Goal: Information Seeking & Learning: Learn about a topic

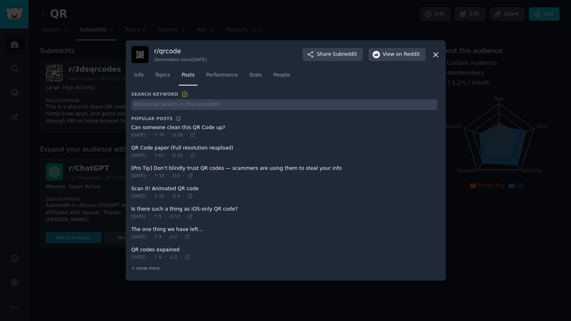
click at [190, 52] on h3 "r/ qrcode" at bounding box center [180, 51] width 53 height 9
click at [436, 56] on icon at bounding box center [435, 55] width 4 height 4
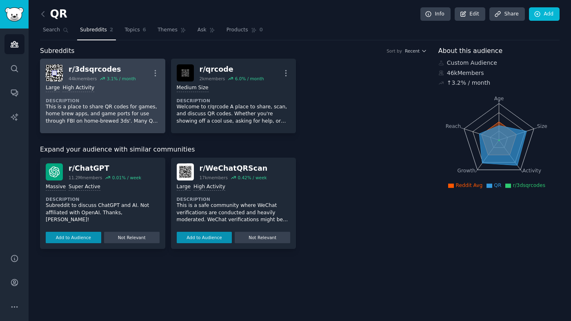
click at [146, 69] on div "r/ 3dsqrcodes 44k members 3.1 % / month More" at bounding box center [103, 72] width 114 height 17
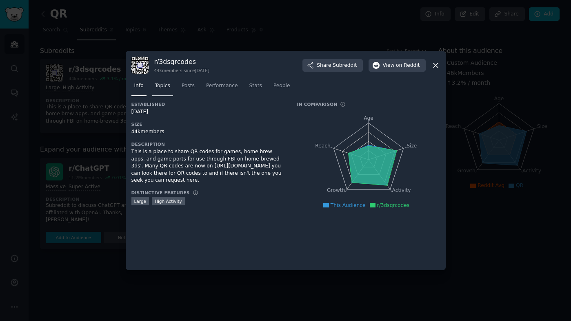
click at [164, 89] on span "Topics" at bounding box center [162, 85] width 15 height 7
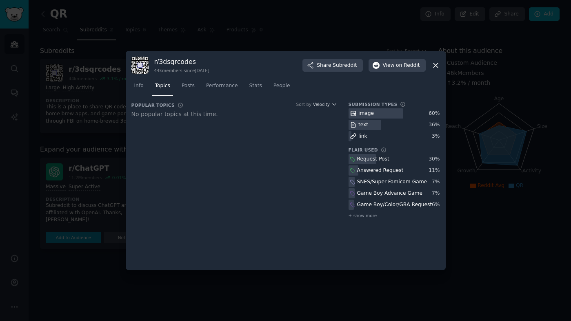
click at [433, 64] on icon at bounding box center [435, 65] width 9 height 9
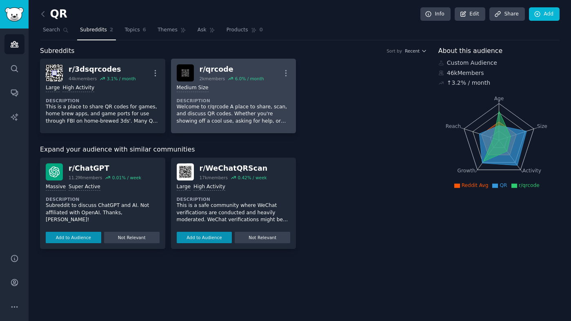
click at [236, 70] on div "r/ qrcode" at bounding box center [231, 69] width 64 height 10
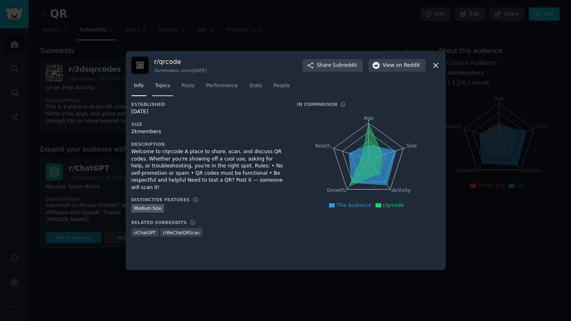
click at [168, 83] on span "Topics" at bounding box center [162, 85] width 15 height 7
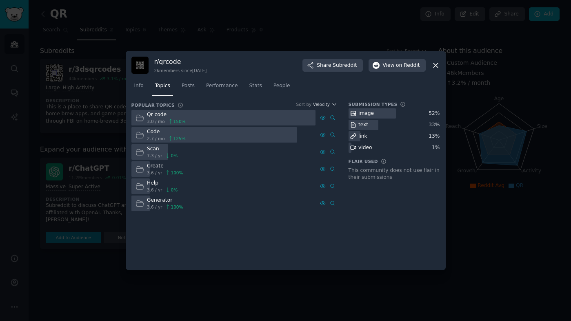
click at [223, 120] on div at bounding box center [223, 118] width 184 height 16
click at [157, 116] on div "Qr code" at bounding box center [166, 114] width 39 height 7
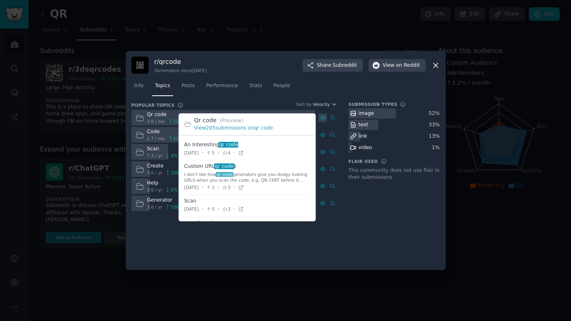
click at [324, 117] on icon at bounding box center [323, 118] width 6 height 6
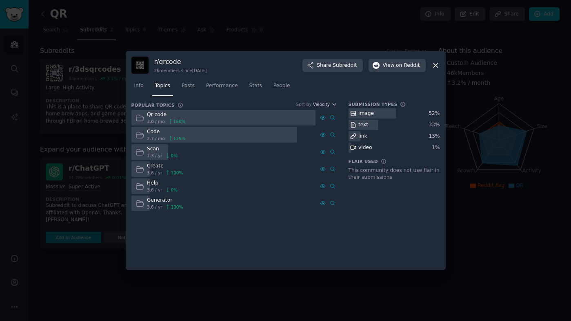
click at [158, 113] on div "Qr code" at bounding box center [166, 114] width 39 height 7
click at [157, 120] on span "3.0 / mo" at bounding box center [156, 122] width 18 height 6
click at [193, 84] on span "Posts" at bounding box center [187, 85] width 13 height 7
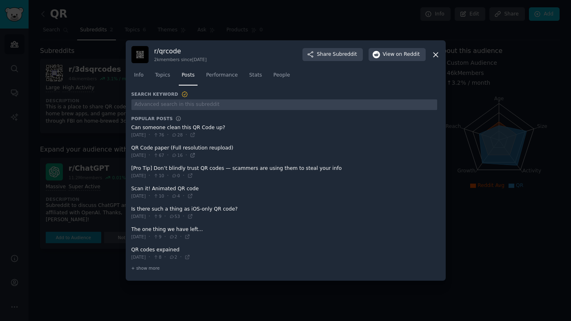
click at [195, 155] on icon at bounding box center [193, 156] width 6 height 6
click at [436, 53] on icon at bounding box center [435, 55] width 4 height 4
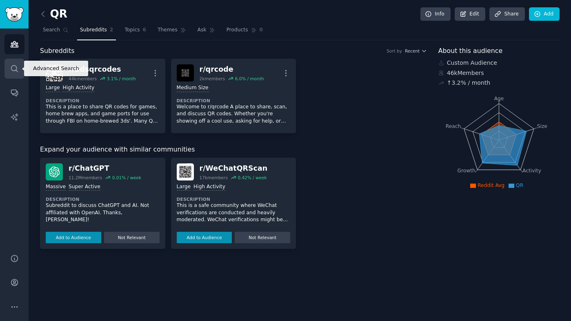
click at [13, 68] on icon "Sidebar" at bounding box center [14, 68] width 9 height 9
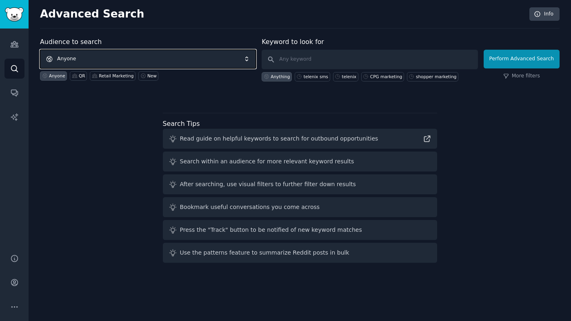
click at [119, 60] on span "Anyone" at bounding box center [148, 59] width 216 height 19
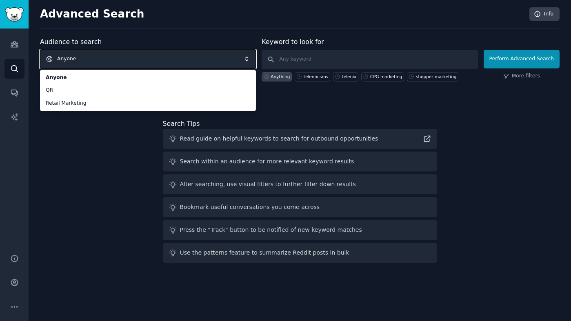
click at [126, 64] on span "Anyone" at bounding box center [148, 59] width 216 height 19
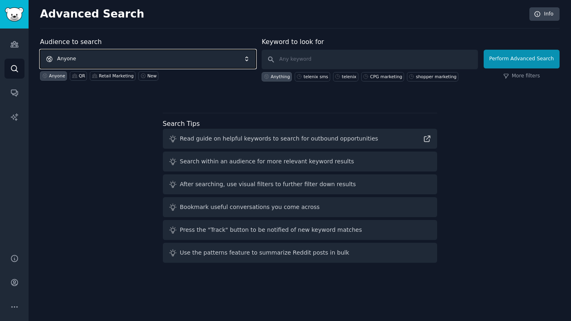
click at [125, 64] on span "Anyone" at bounding box center [148, 59] width 216 height 19
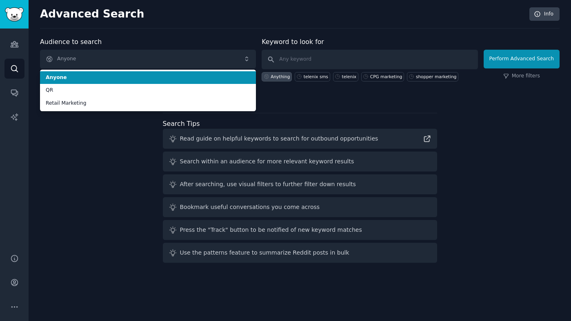
drag, startPoint x: 112, startPoint y: 80, endPoint x: 117, endPoint y: 79, distance: 5.4
click at [112, 80] on span "Anyone" at bounding box center [148, 77] width 204 height 7
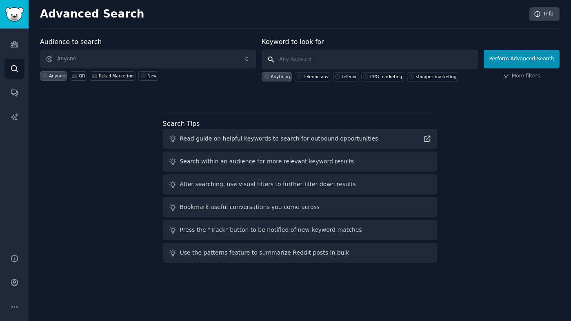
click at [317, 60] on input "text" at bounding box center [369, 60] width 216 height 20
type input "package QR"
click button "Perform Advanced Search" at bounding box center [521, 59] width 76 height 19
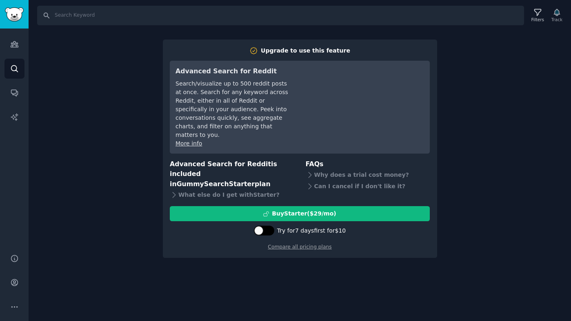
click at [264, 226] on div at bounding box center [264, 231] width 20 height 10
checkbox input "true"
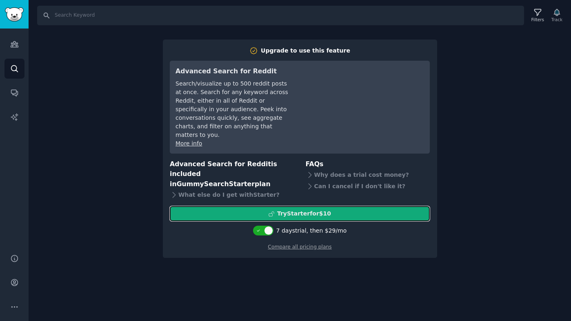
click at [313, 210] on div "Try Starter for $10" at bounding box center [304, 214] width 54 height 9
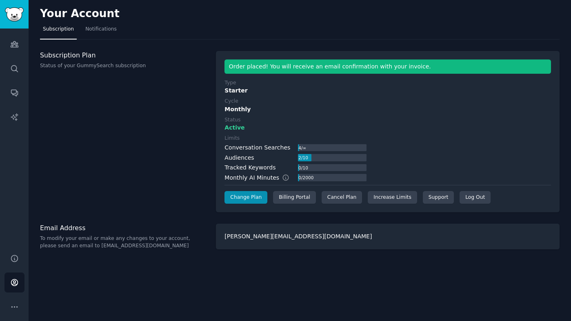
click at [298, 43] on div "Your Account Subscription Notifications Subscription Plan Status of your GummyS…" at bounding box center [300, 160] width 542 height 321
click at [13, 49] on link "Audiences" at bounding box center [14, 44] width 20 height 20
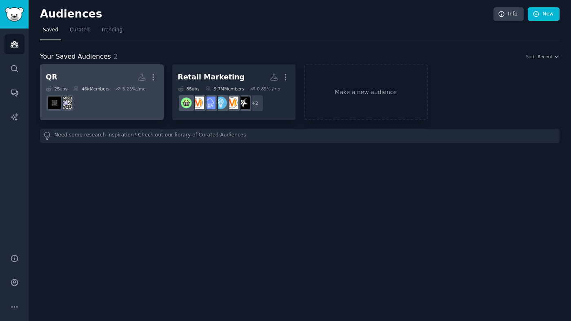
click at [62, 76] on h2 "QR More" at bounding box center [102, 77] width 112 height 14
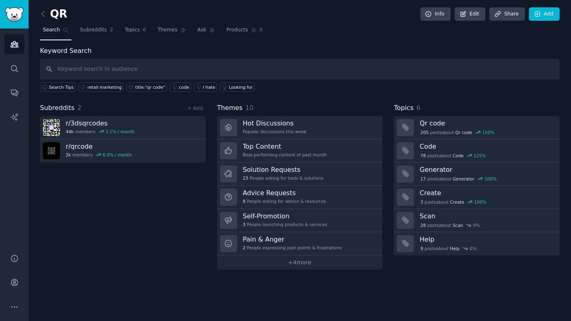
click at [55, 31] on span "Search" at bounding box center [51, 30] width 17 height 7
click at [45, 15] on icon at bounding box center [43, 14] width 9 height 9
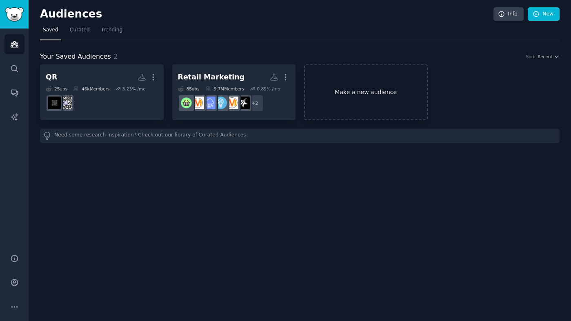
click at [378, 106] on link "Make a new audience" at bounding box center [366, 92] width 124 height 56
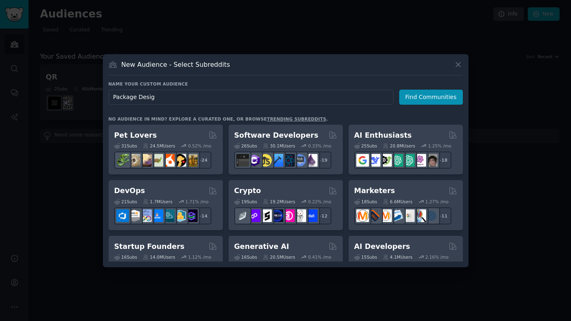
type input "Package Design"
click at [437, 95] on button "Find Communities" at bounding box center [431, 97] width 64 height 15
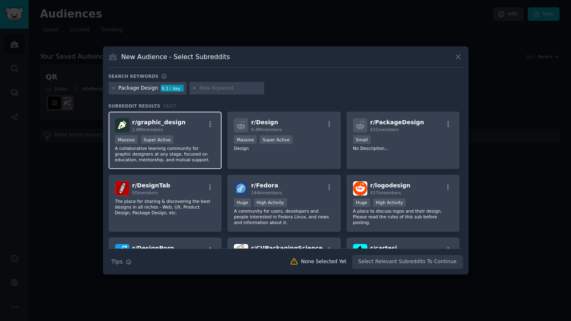
click at [196, 126] on div "r/ graphic_design 2.8M members" at bounding box center [165, 125] width 100 height 14
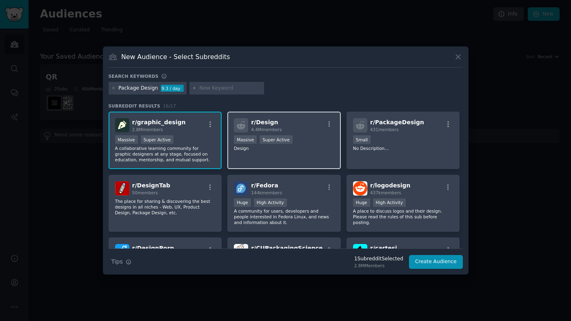
click at [314, 126] on div "r/ Design 4.4M members" at bounding box center [284, 125] width 100 height 14
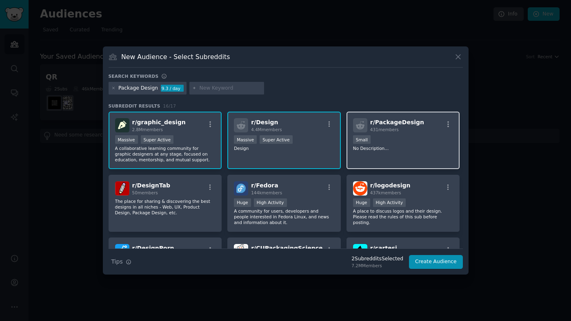
click at [424, 135] on div "Small" at bounding box center [403, 140] width 100 height 10
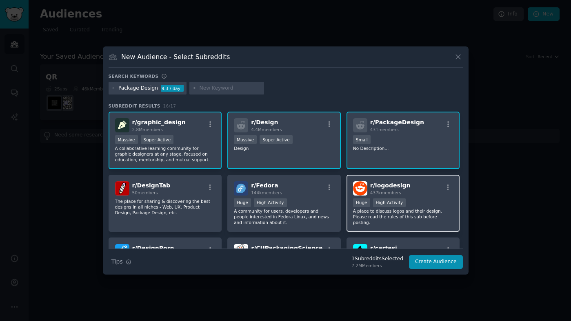
click at [418, 188] on div "r/ logodesign 437k members" at bounding box center [403, 188] width 100 height 14
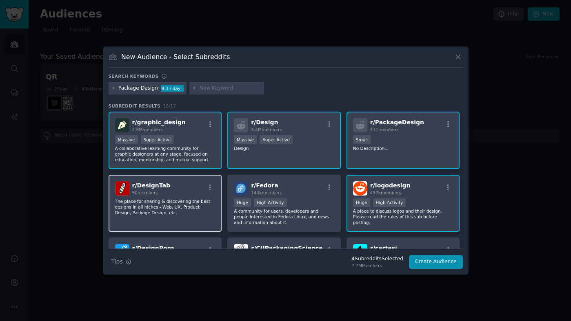
click at [197, 186] on div "r/ DesignTab 50 members" at bounding box center [165, 188] width 100 height 14
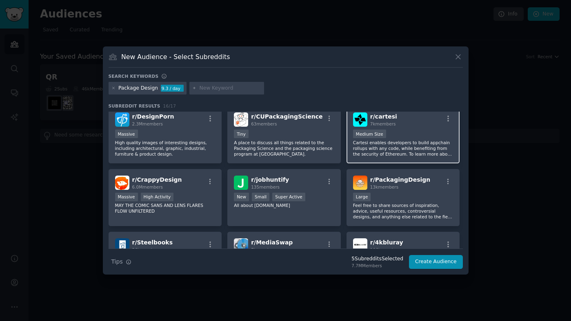
scroll to position [141, 0]
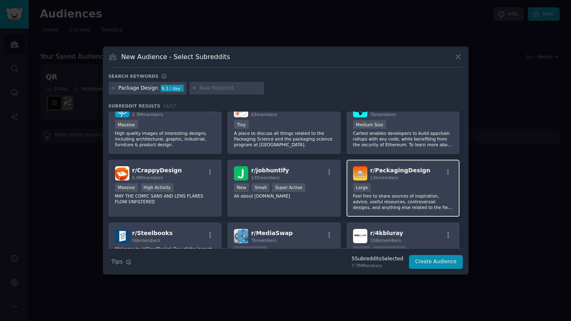
click at [430, 175] on div "r/ PackagingDesign 13k members" at bounding box center [403, 173] width 100 height 14
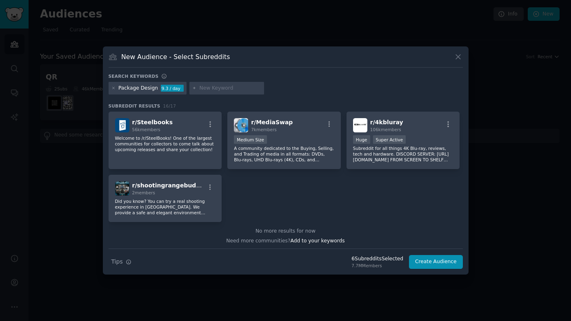
scroll to position [254, 0]
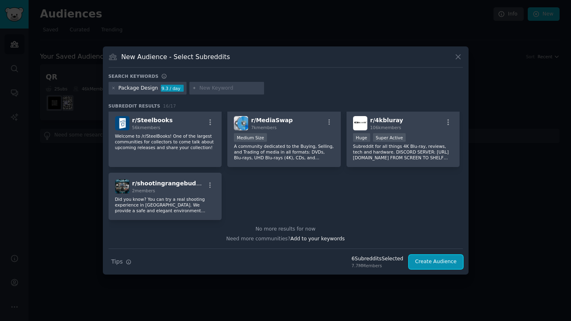
click at [434, 261] on button "Create Audience" at bounding box center [436, 262] width 54 height 14
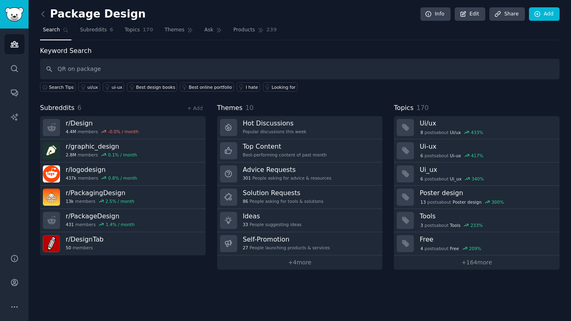
type input "QR on package"
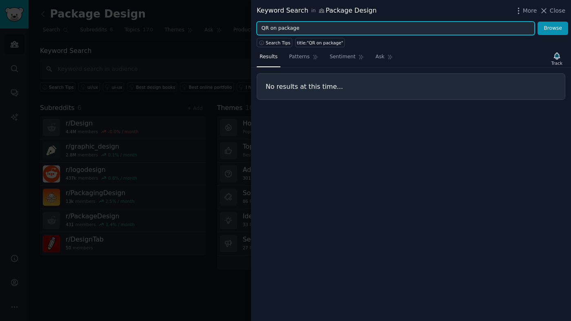
drag, startPoint x: 300, startPoint y: 27, endPoint x: 271, endPoint y: 28, distance: 29.4
click at [271, 28] on input "QR on package" at bounding box center [396, 29] width 278 height 14
type input "QR"
click at [537, 22] on button "Browse" at bounding box center [552, 29] width 31 height 14
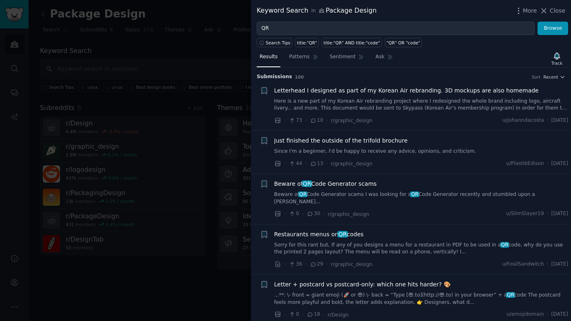
click at [331, 144] on span "Just finished the outside of the trifold brochure" at bounding box center [340, 141] width 133 height 9
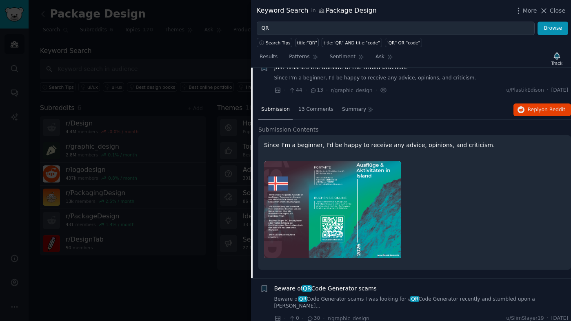
scroll to position [79, 0]
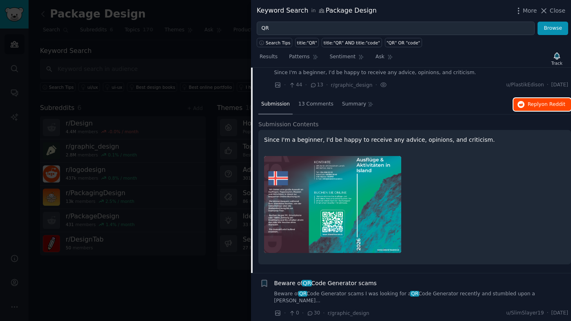
click at [535, 107] on span "Reply on Reddit" at bounding box center [546, 104] width 38 height 7
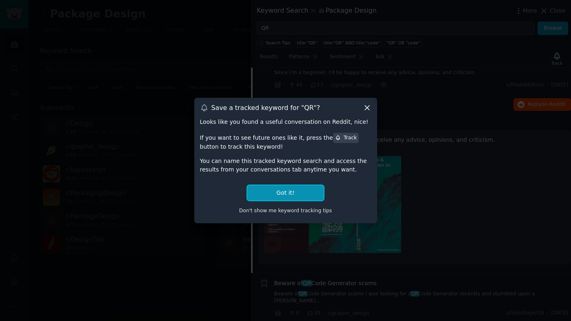
click at [302, 188] on button "Got it!" at bounding box center [285, 193] width 76 height 15
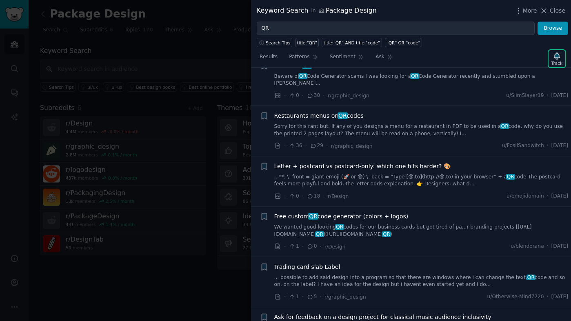
scroll to position [319, 0]
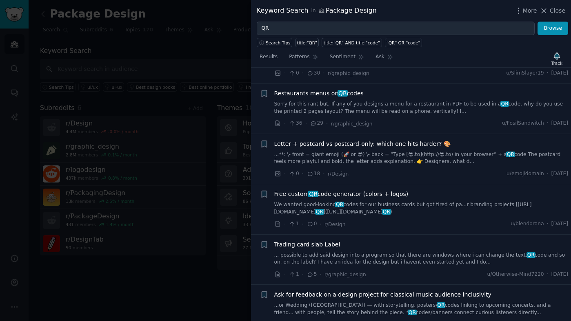
click at [363, 190] on span "Free custom QR code generator (colors + logos)" at bounding box center [341, 194] width 134 height 9
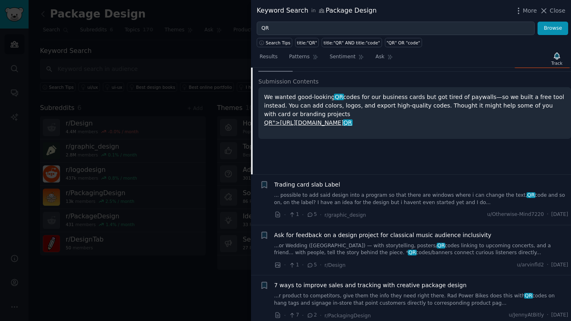
scroll to position [325, 0]
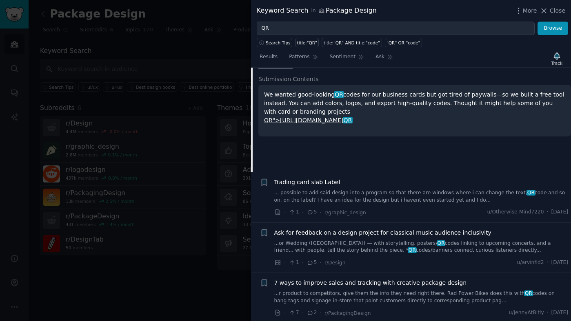
click at [445, 229] on span "Ask for feedback on a design project for classical music audience inclusivity" at bounding box center [382, 233] width 217 height 9
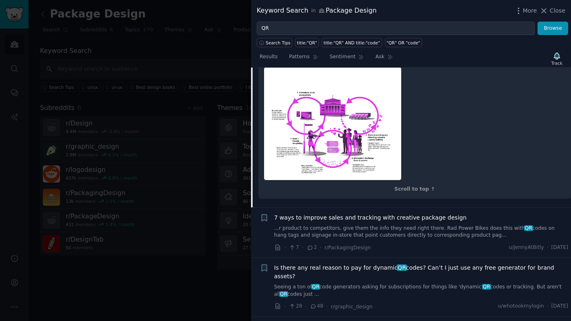
scroll to position [755, 0]
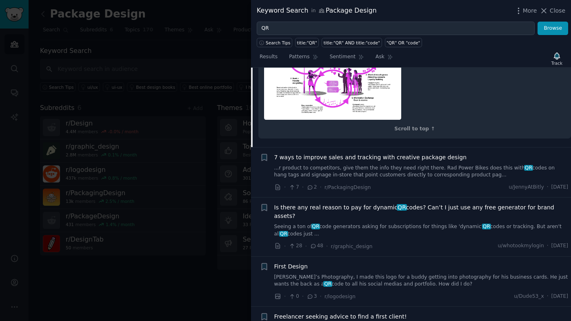
click at [340, 153] on span "7 ways to improve sales and tracking with creative package design" at bounding box center [370, 157] width 193 height 9
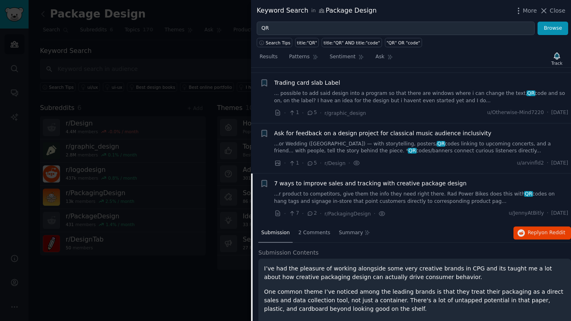
scroll to position [302, 0]
click at [533, 230] on span "Reply on Reddit" at bounding box center [546, 233] width 38 height 7
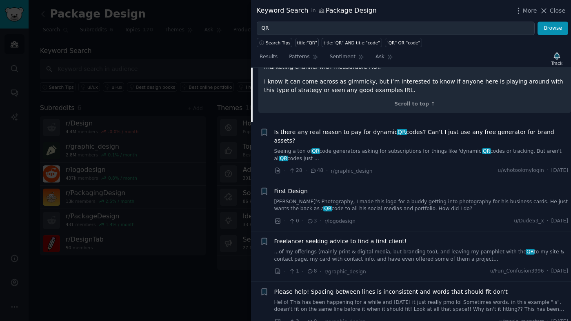
scroll to position [793, 0]
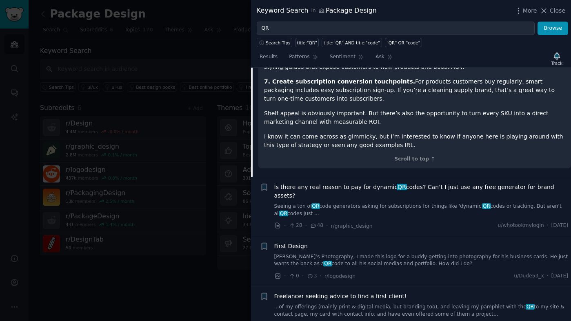
click at [444, 183] on span "Is there any real reason to pay for dynamic QR codes? Can’t I just use any free…" at bounding box center [421, 191] width 294 height 17
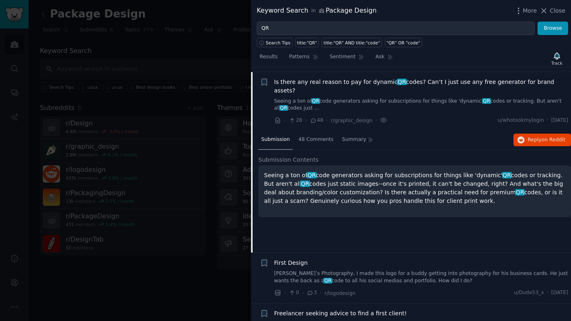
scroll to position [452, 0]
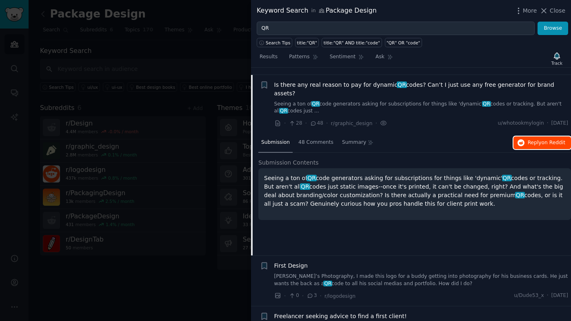
click at [538, 139] on span "Reply on Reddit" at bounding box center [546, 142] width 38 height 7
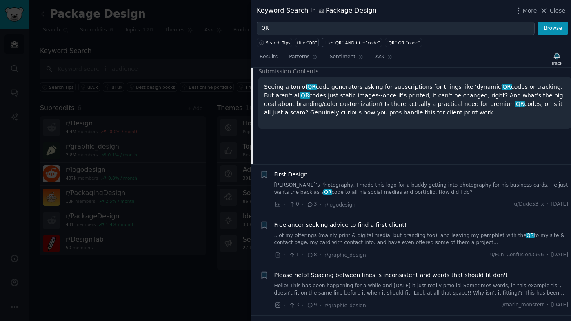
scroll to position [544, 0]
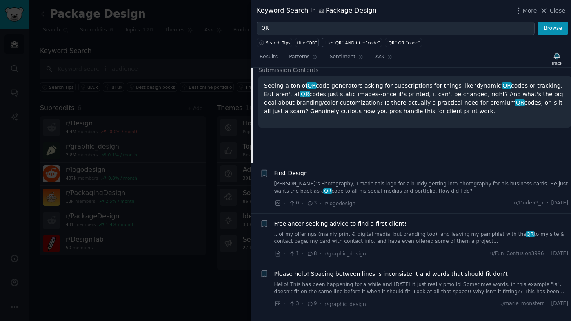
click at [414, 181] on link "[PERSON_NAME]’s Photography, I made this logo for a buddy getting into photogra…" at bounding box center [421, 188] width 294 height 14
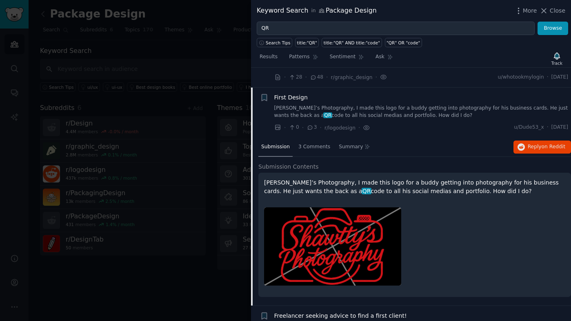
scroll to position [498, 0]
click at [537, 144] on span "Reply on Reddit" at bounding box center [546, 147] width 38 height 7
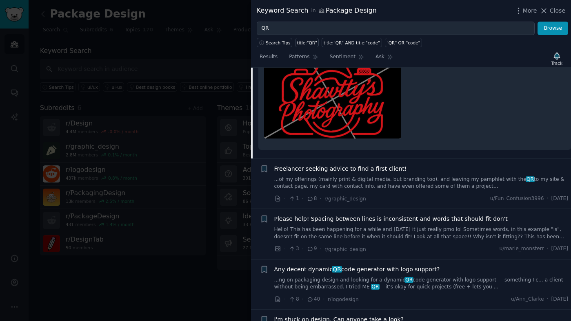
scroll to position [646, 0]
click at [392, 176] on link "...of my offerings (mainly print & digital media, but branding too), and leavin…" at bounding box center [421, 183] width 294 height 14
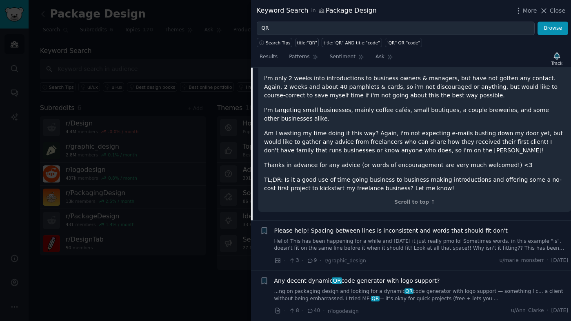
scroll to position [572, 0]
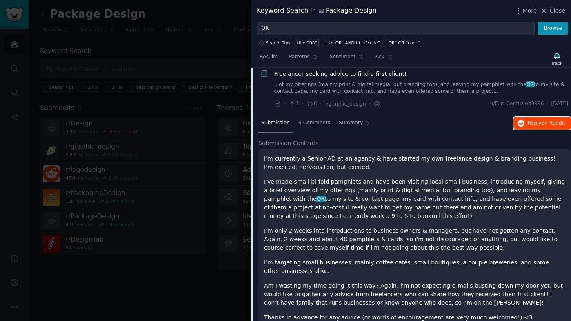
click at [539, 120] on span "Reply on Reddit" at bounding box center [546, 123] width 38 height 7
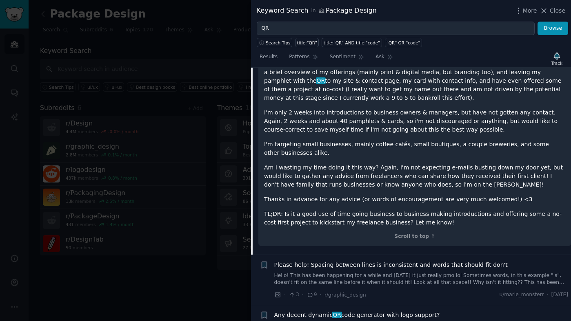
scroll to position [688, 0]
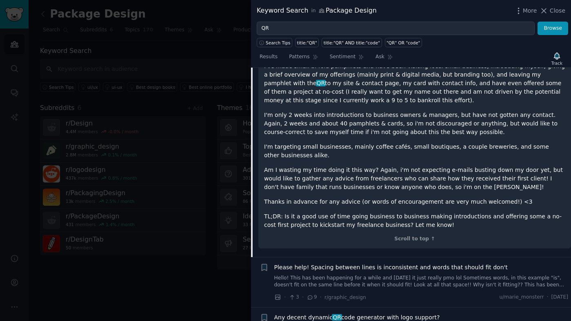
click at [439, 263] on span "Please help! Spacing between lines is inconsistent and words that should fit do…" at bounding box center [390, 267] width 233 height 9
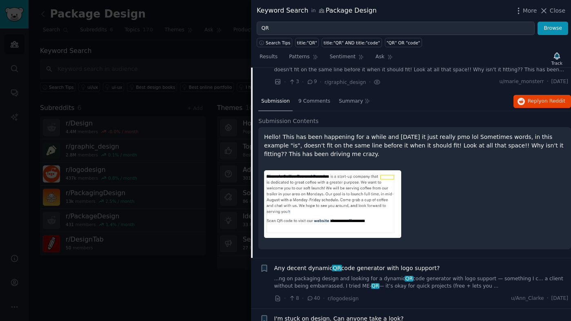
scroll to position [660, 0]
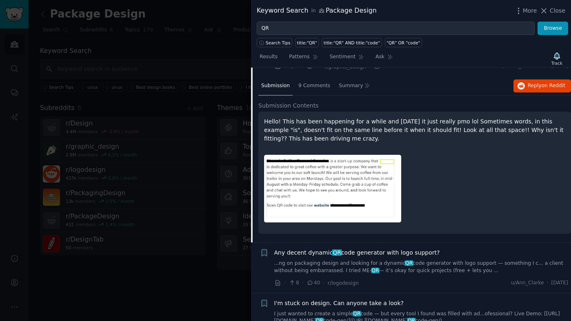
click at [403, 249] on span "Any decent dynamic QR code generator with logo support?" at bounding box center [357, 253] width 166 height 9
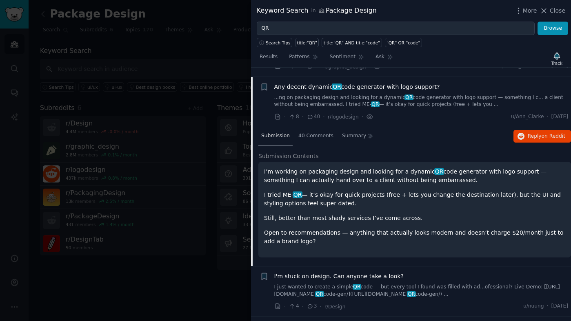
scroll to position [653, 0]
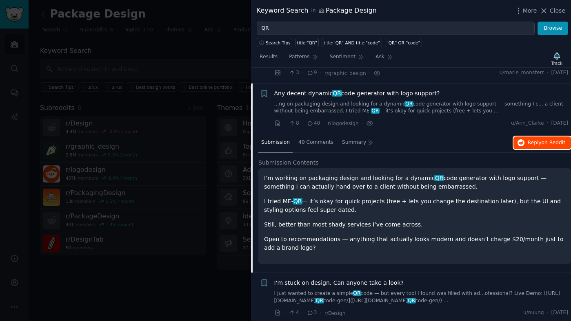
click at [530, 137] on button "Reply on Reddit" at bounding box center [542, 143] width 58 height 13
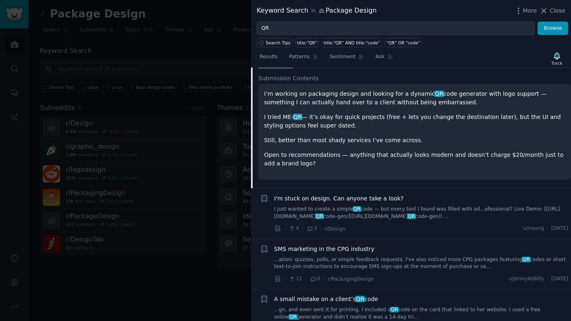
scroll to position [739, 0]
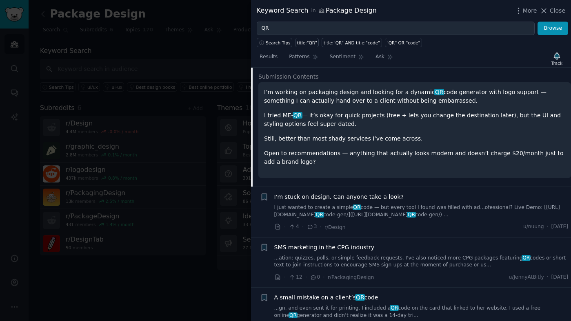
click at [333, 243] on span "SMS marketing in the CPG industry" at bounding box center [324, 247] width 100 height 9
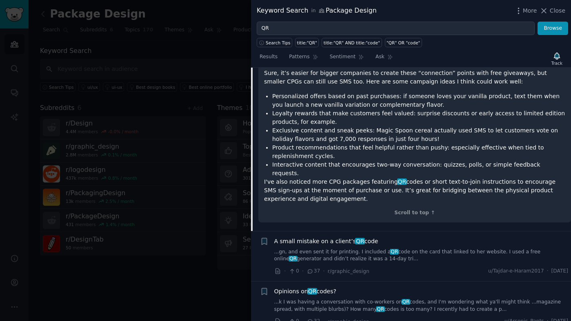
scroll to position [989, 0]
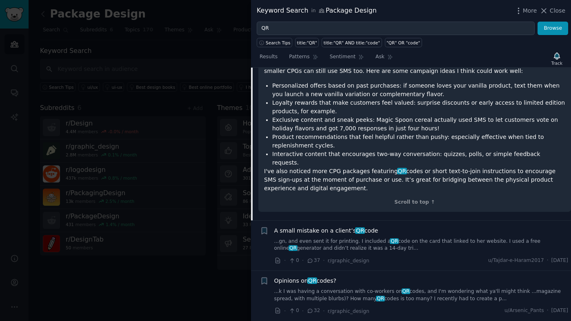
click at [355, 116] on li "Exclusive content and sneak peeks: Magic Spoon cereal actually used SMS to let …" at bounding box center [418, 124] width 293 height 17
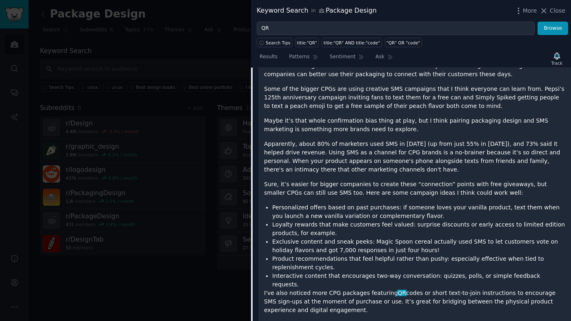
scroll to position [773, 0]
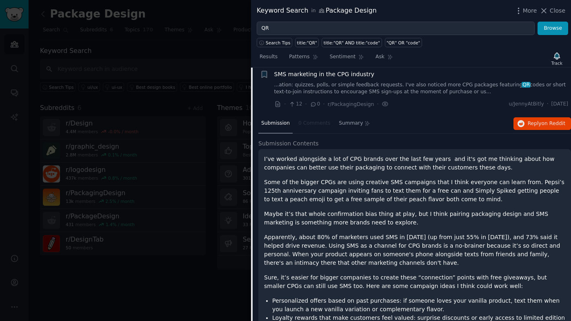
click at [548, 115] on div "Submission 0 Comments Summary Reply on Reddit" at bounding box center [414, 124] width 312 height 20
click at [549, 117] on button "Reply on Reddit" at bounding box center [542, 123] width 58 height 13
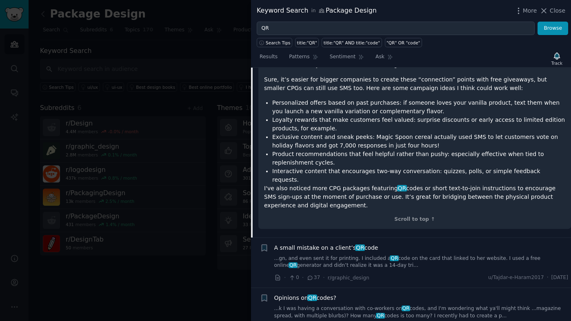
scroll to position [979, 0]
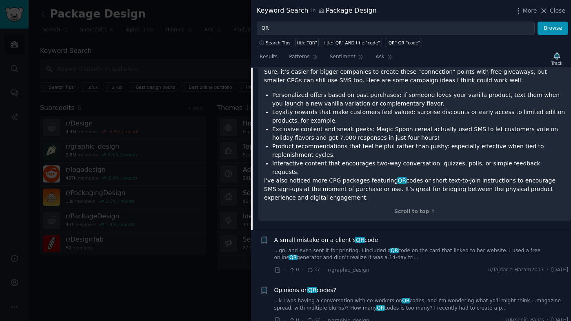
click at [355, 237] on span "QR" at bounding box center [360, 240] width 10 height 7
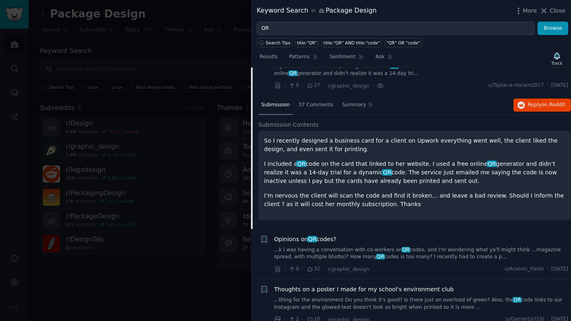
scroll to position [805, 0]
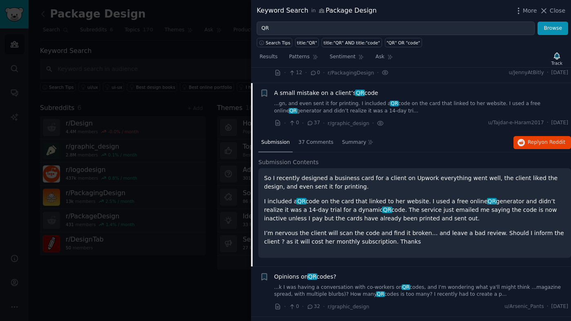
click at [421, 229] on p "I’m nervous the client will scan the code and find it broken… and leave a bad r…" at bounding box center [414, 237] width 301 height 17
click at [528, 139] on span "Reply on Reddit" at bounding box center [546, 142] width 38 height 7
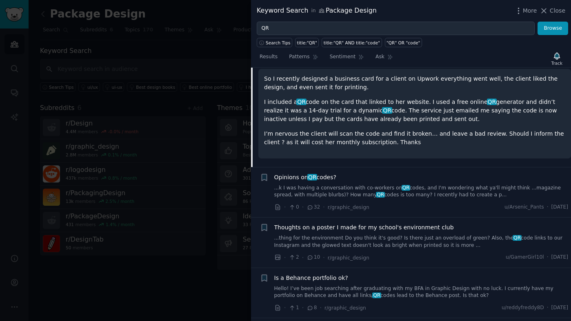
scroll to position [937, 0]
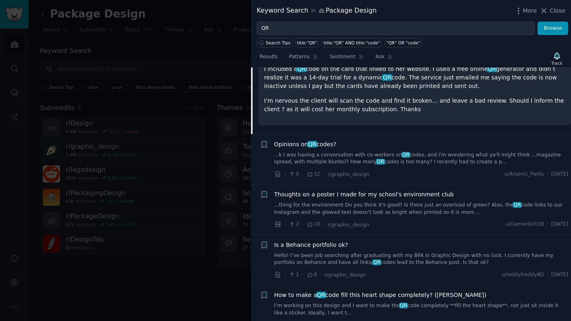
click at [339, 140] on div "Opinions on QR codes?" at bounding box center [421, 144] width 294 height 9
click at [322, 140] on span "Opinions on QR codes?" at bounding box center [305, 144] width 62 height 9
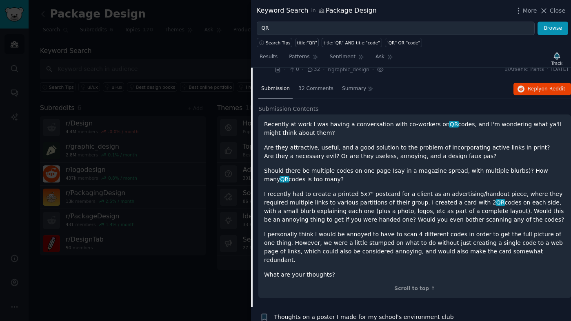
scroll to position [909, 0]
click at [526, 82] on button "Reply on Reddit" at bounding box center [542, 88] width 58 height 13
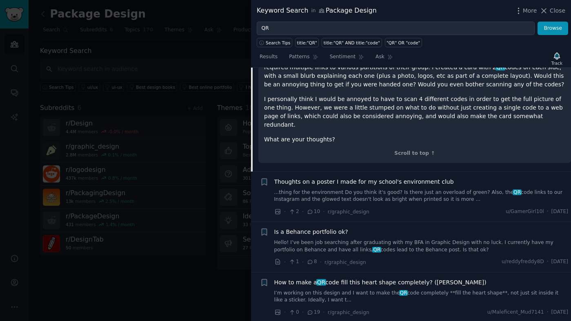
scroll to position [1046, 0]
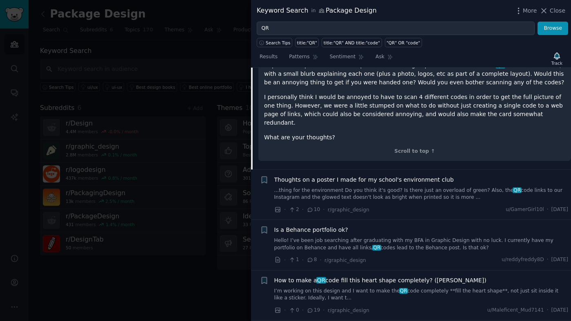
click at [379, 277] on span "How to make a QR code fill this heart shape completely? (Canva)" at bounding box center [380, 281] width 212 height 9
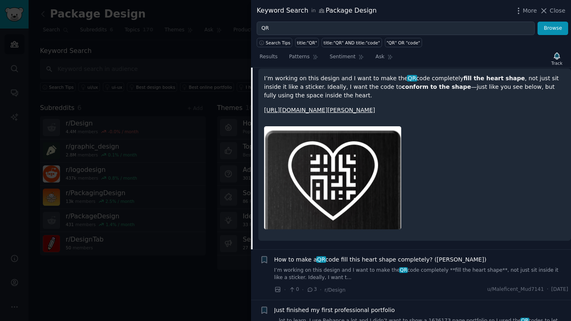
scroll to position [1014, 0]
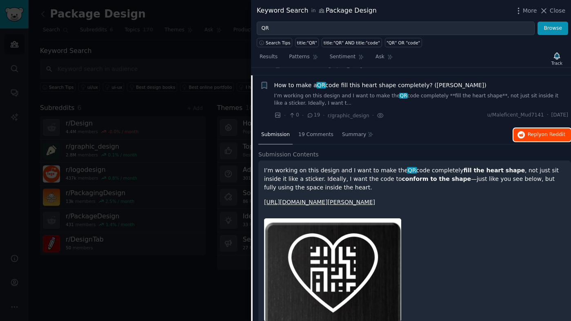
click at [534, 128] on button "Reply on Reddit" at bounding box center [542, 134] width 58 height 13
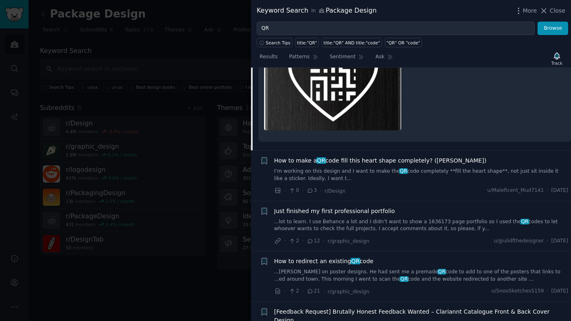
scroll to position [1207, 0]
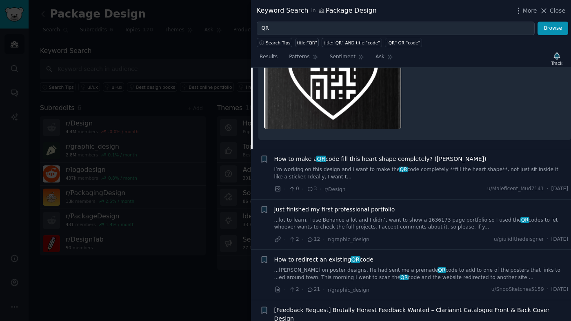
click at [386, 155] on span "How to make a QR code fill this heart shape completely? (Canva)" at bounding box center [380, 159] width 212 height 9
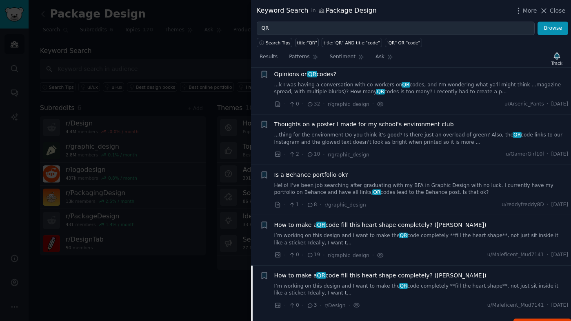
scroll to position [913, 0]
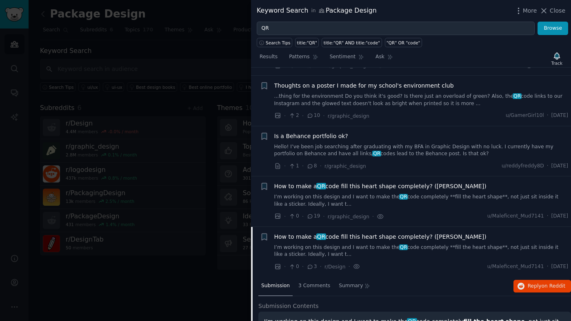
click at [343, 233] on span "How to make a QR code fill this heart shape completely? (Canva)" at bounding box center [380, 237] width 212 height 9
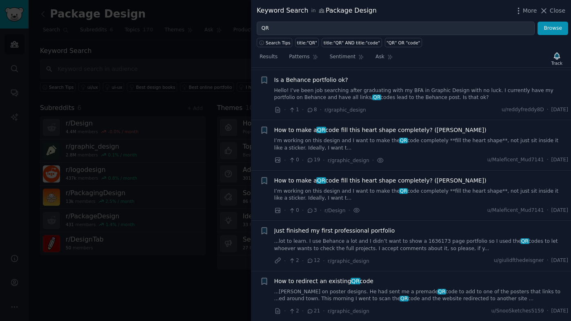
scroll to position [944, 0]
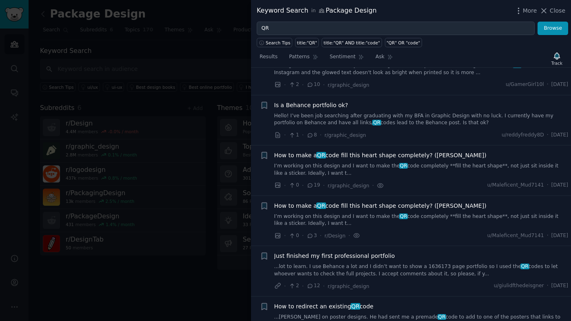
click at [356, 151] on span "How to make a QR code fill this heart shape completely? (Canva)" at bounding box center [380, 155] width 212 height 9
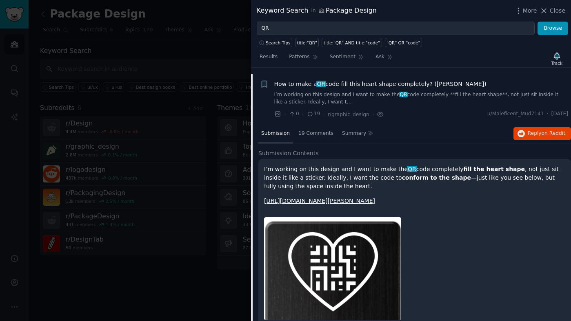
scroll to position [1009, 0]
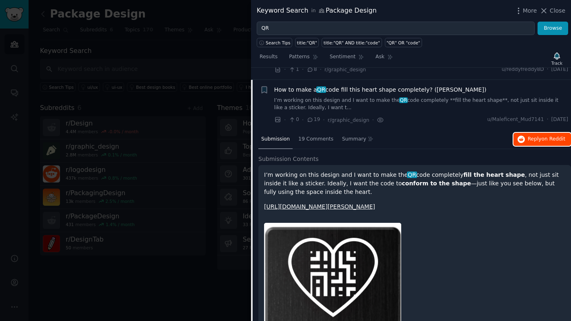
click at [539, 136] on span "Reply on Reddit" at bounding box center [546, 139] width 38 height 7
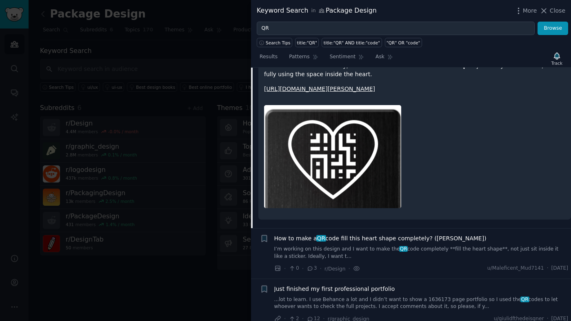
scroll to position [1216, 0]
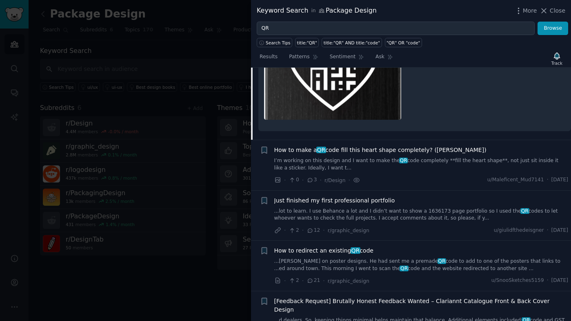
click at [424, 146] on span "How to make a QR code fill this heart shape completely? (Canva)" at bounding box center [380, 150] width 212 height 9
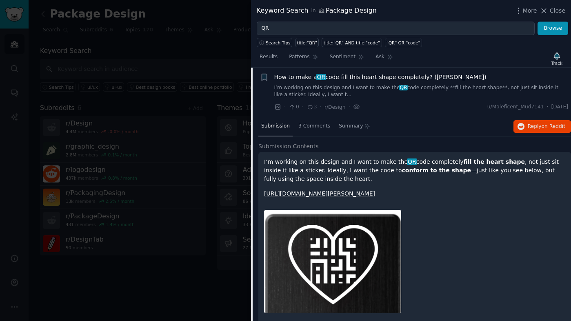
scroll to position [1028, 0]
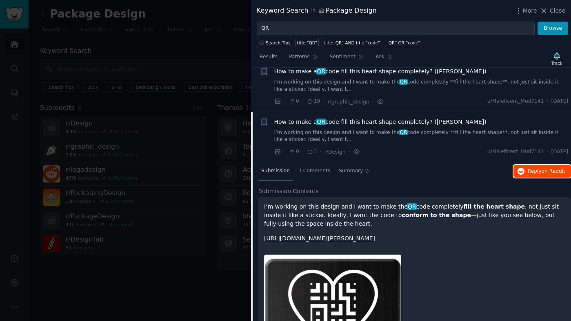
click at [530, 168] on span "Reply on Reddit" at bounding box center [546, 171] width 38 height 7
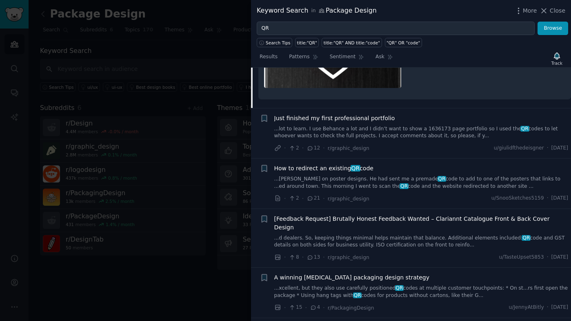
scroll to position [1302, 0]
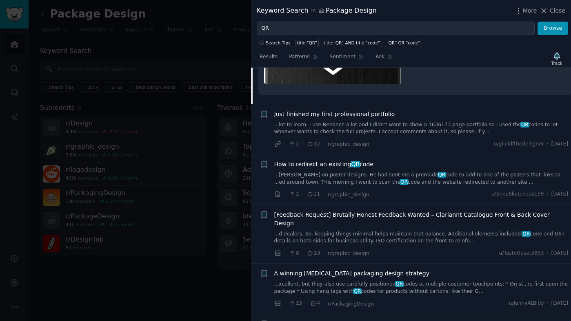
click at [335, 160] on span "How to redirect an existing QR code" at bounding box center [323, 164] width 99 height 9
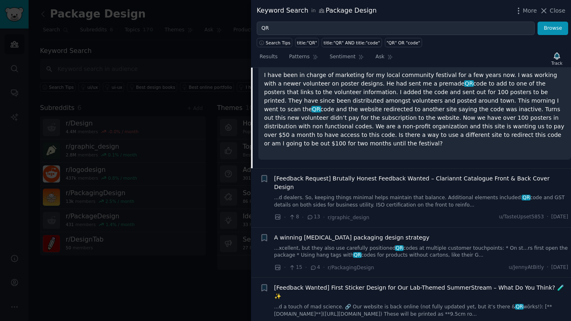
scroll to position [1157, 0]
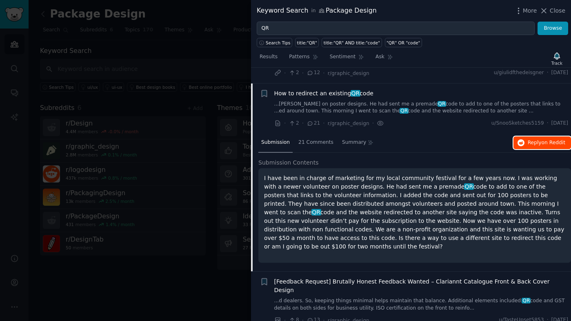
click at [556, 140] on span "on Reddit" at bounding box center [553, 143] width 24 height 6
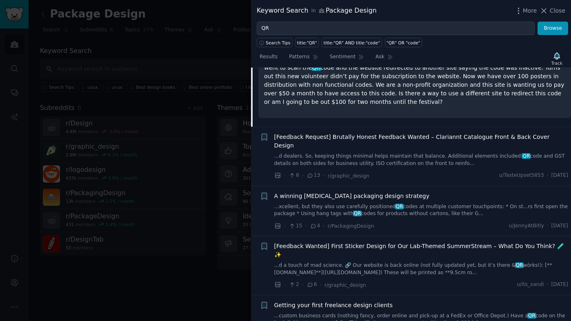
scroll to position [1311, 0]
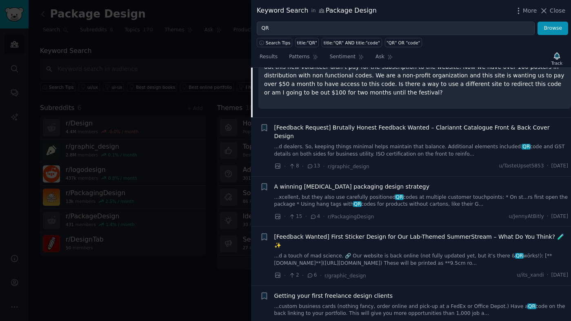
click at [368, 183] on span "A winning [MEDICAL_DATA] packaging design strategy" at bounding box center [351, 187] width 155 height 9
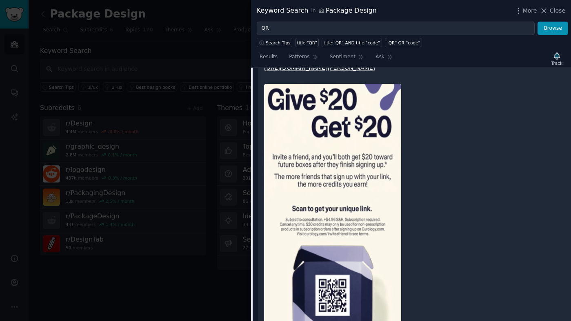
scroll to position [1542, 0]
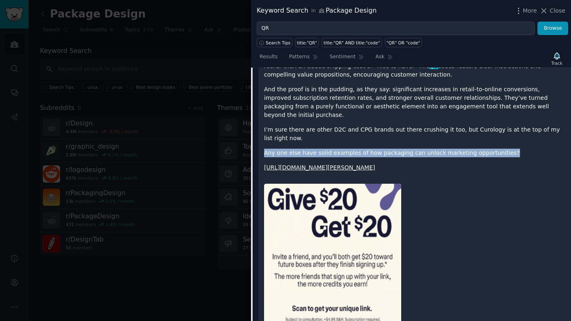
drag, startPoint x: 511, startPoint y: 113, endPoint x: 259, endPoint y: 111, distance: 252.1
click at [259, 111] on div "Skincare and makeup brands are the trendsetters in terms of physical branding, …" at bounding box center [414, 215] width 312 height 646
copy p "Any one else have solid examples of how packaging can unlock marketing opportun…"
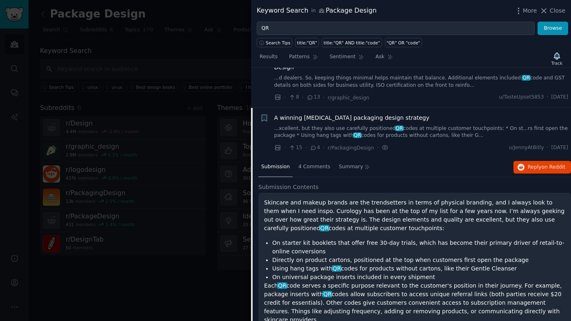
scroll to position [1217, 0]
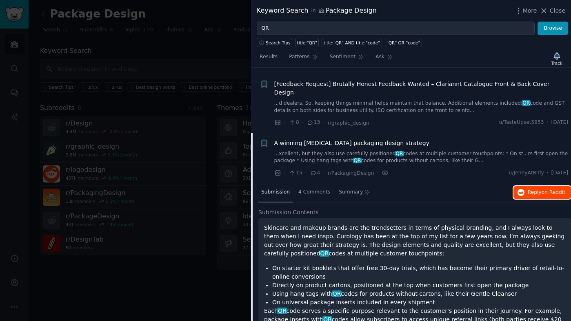
click at [541, 190] on span "on Reddit" at bounding box center [553, 193] width 24 height 6
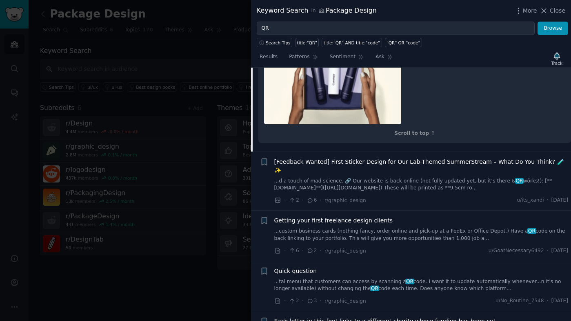
scroll to position [2173, 0]
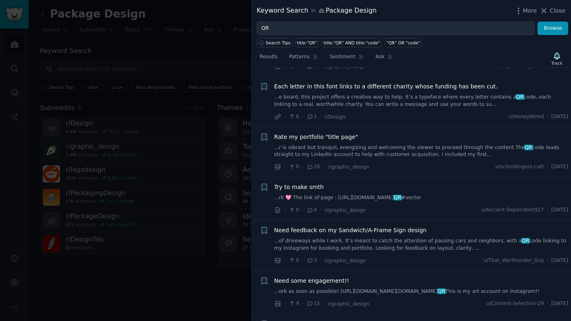
click at [329, 277] on span "Need some engagement!!" at bounding box center [311, 281] width 75 height 9
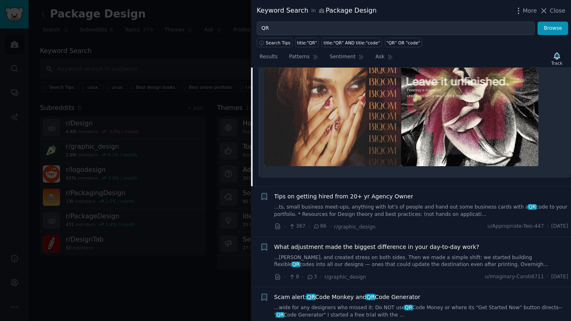
scroll to position [2018, 0]
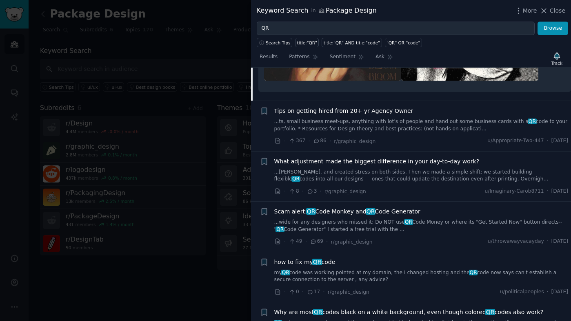
click at [403, 208] on span "Scam alert: QR Code Monkey and QR Code Generator" at bounding box center [347, 212] width 146 height 9
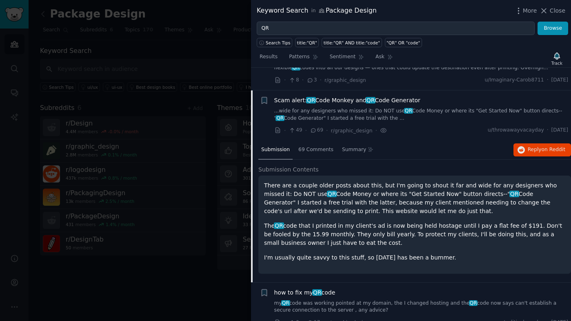
scroll to position [1805, 0]
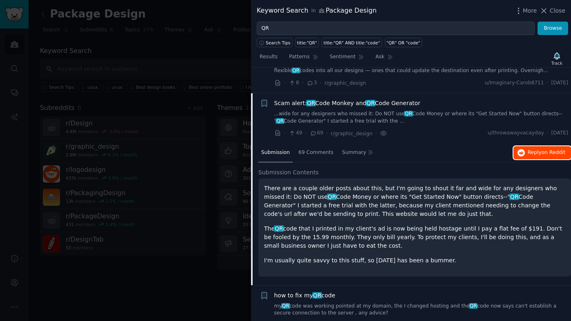
click at [545, 150] on span "on Reddit" at bounding box center [553, 153] width 24 height 6
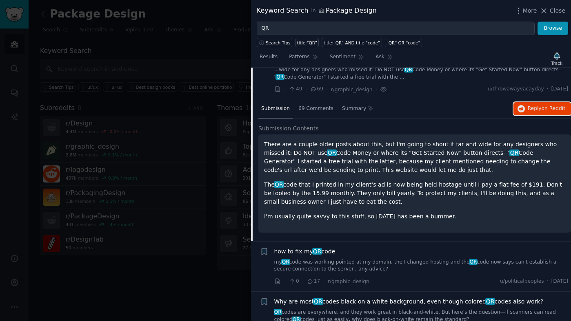
scroll to position [1856, 0]
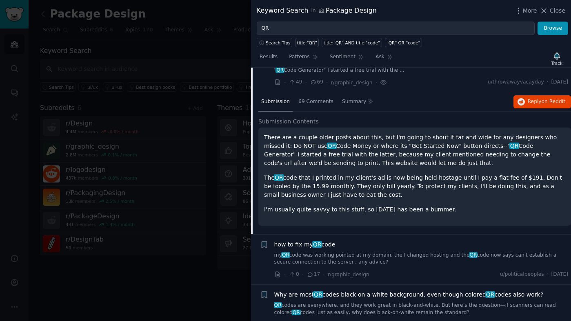
click at [299, 241] on span "how to fix my QR code" at bounding box center [304, 245] width 61 height 9
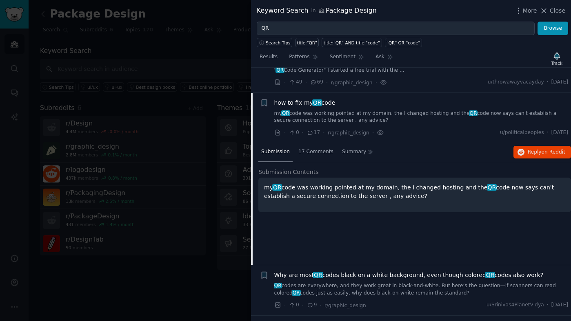
scroll to position [1855, 0]
click at [537, 149] on span "Reply on Reddit" at bounding box center [546, 152] width 38 height 7
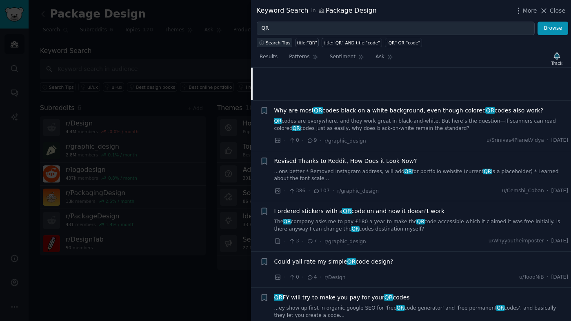
scroll to position [2031, 0]
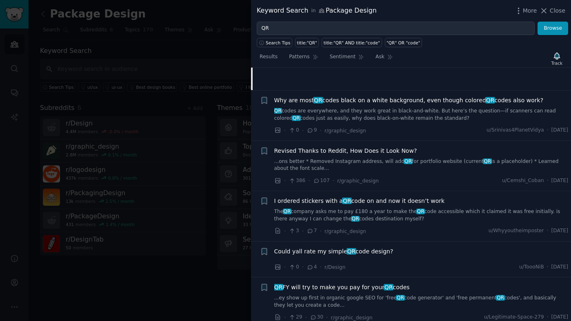
click at [390, 197] on span "I ordered stickers with a QR code on and now it doesn’t work" at bounding box center [359, 201] width 170 height 9
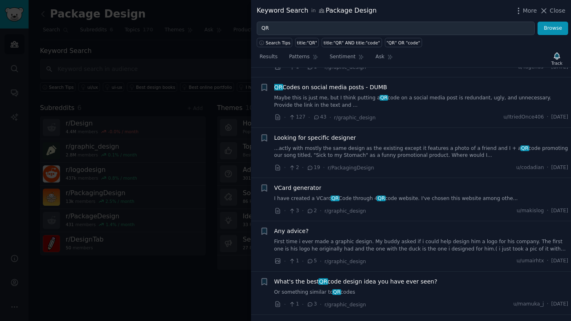
scroll to position [2023, 0]
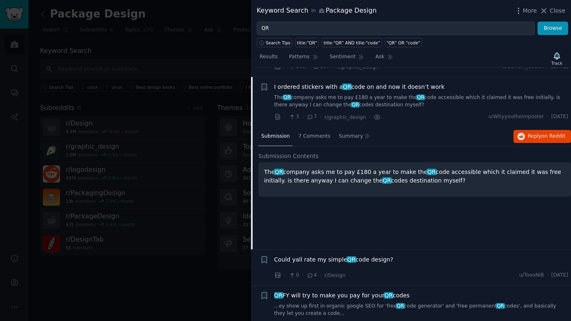
click at [222, 19] on div at bounding box center [285, 160] width 571 height 321
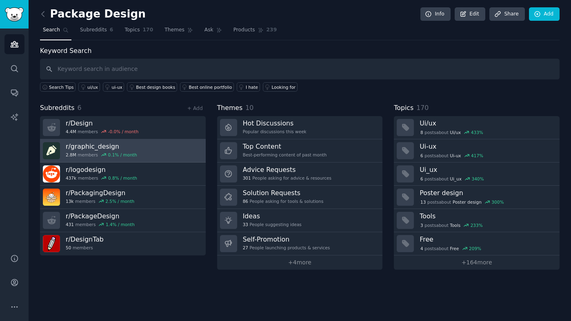
click at [175, 153] on link "r/ graphic_design 2.8M members 0.1 % / month" at bounding box center [123, 150] width 166 height 23
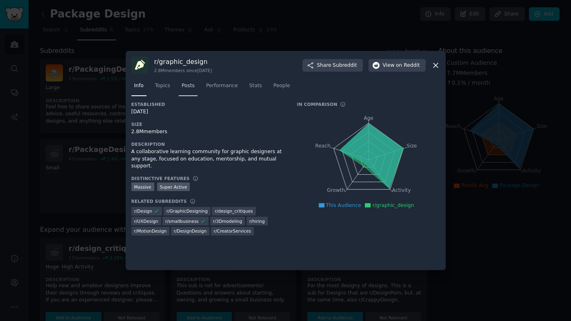
click at [184, 88] on span "Posts" at bounding box center [187, 85] width 13 height 7
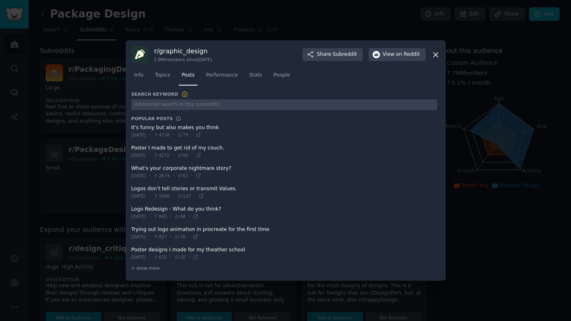
click at [438, 58] on icon at bounding box center [435, 55] width 9 height 9
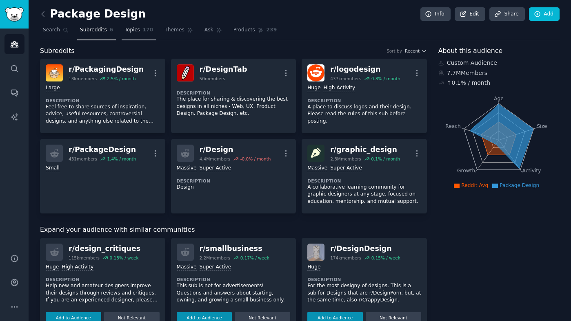
click at [138, 33] on link "Topics 170" at bounding box center [139, 32] width 34 height 17
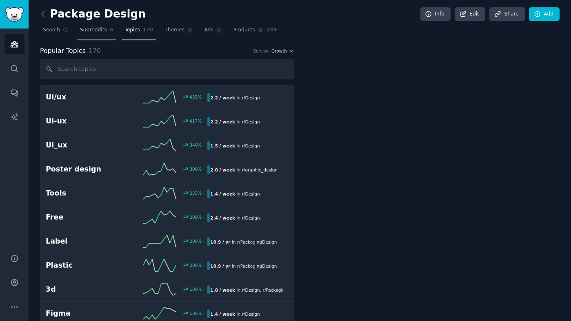
click at [96, 27] on span "Subreddits" at bounding box center [93, 30] width 27 height 7
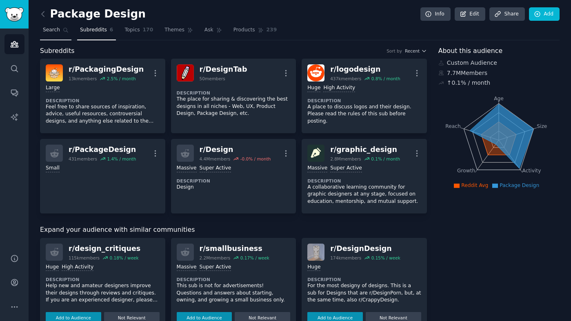
click at [63, 31] on icon at bounding box center [66, 30] width 6 height 6
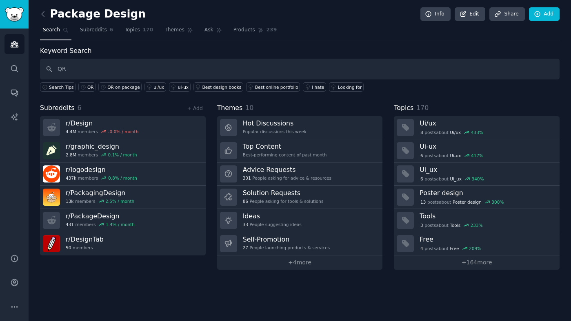
type input "QR"
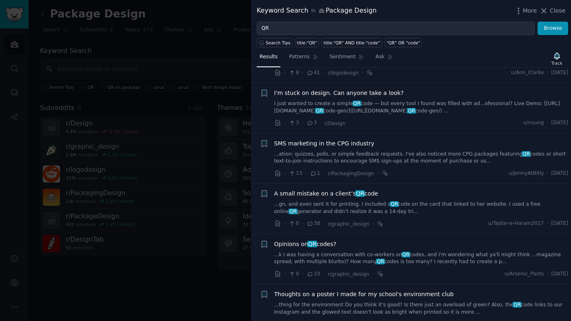
scroll to position [825, 0]
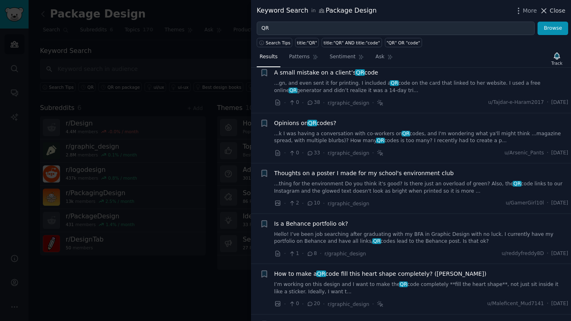
click at [558, 12] on span "Close" at bounding box center [556, 11] width 15 height 9
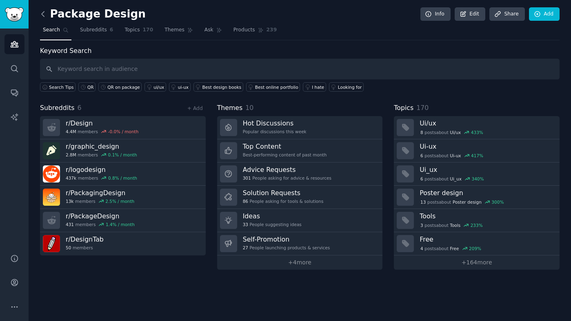
click at [43, 13] on icon at bounding box center [43, 14] width 9 height 9
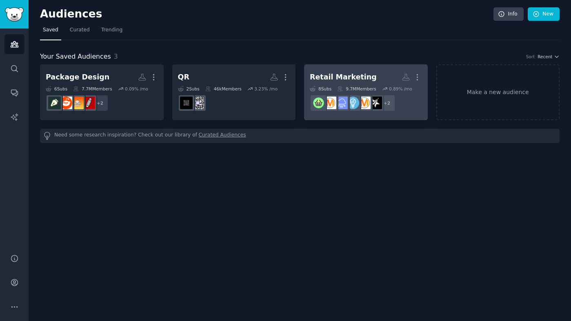
click at [363, 79] on h2 "Retail Marketing More" at bounding box center [366, 77] width 112 height 14
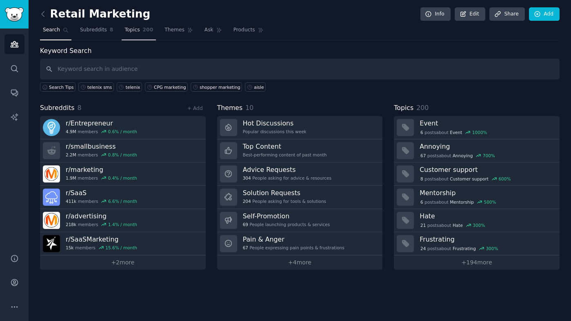
click at [126, 29] on span "Topics" at bounding box center [131, 30] width 15 height 7
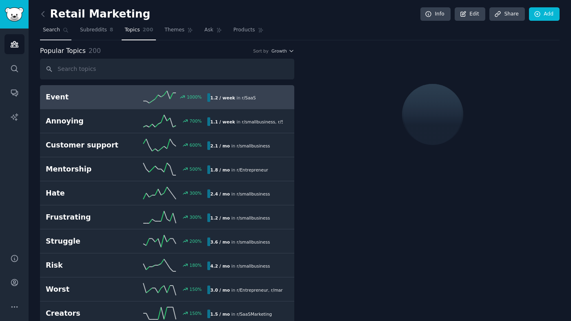
click at [50, 34] on link "Search" at bounding box center [55, 32] width 31 height 17
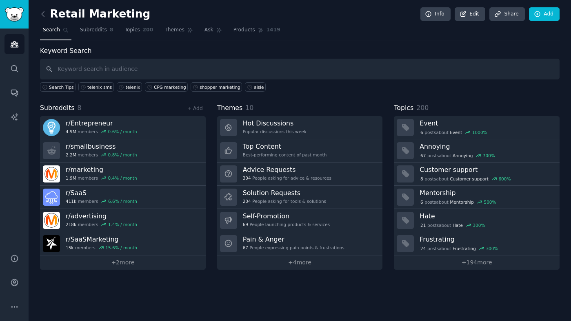
click at [47, 19] on link at bounding box center [45, 14] width 10 height 13
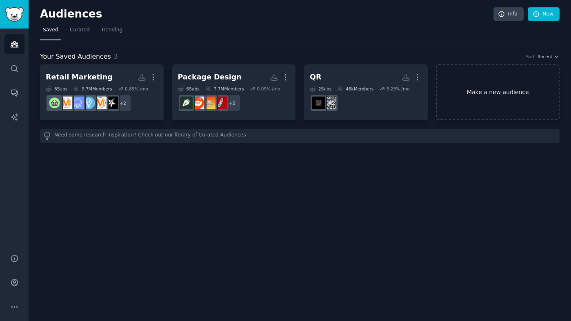
click at [504, 103] on link "Make a new audience" at bounding box center [498, 92] width 124 height 56
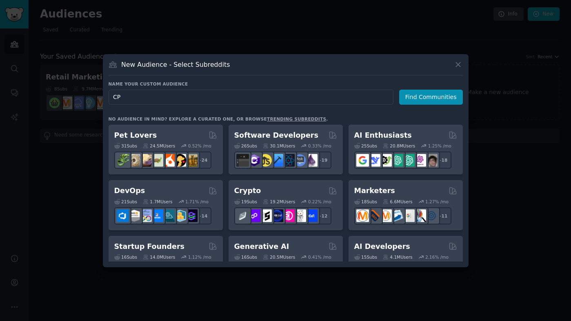
type input "CPG"
click button "Find Communities" at bounding box center [431, 97] width 64 height 15
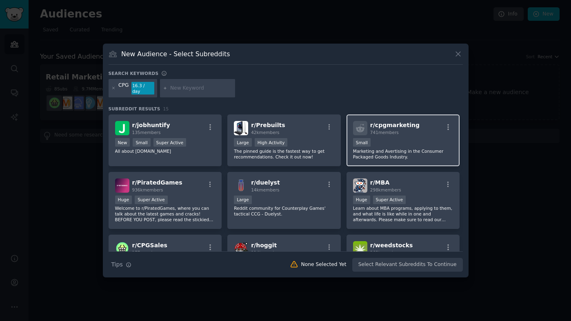
click at [402, 131] on div "741 members" at bounding box center [394, 133] width 49 height 6
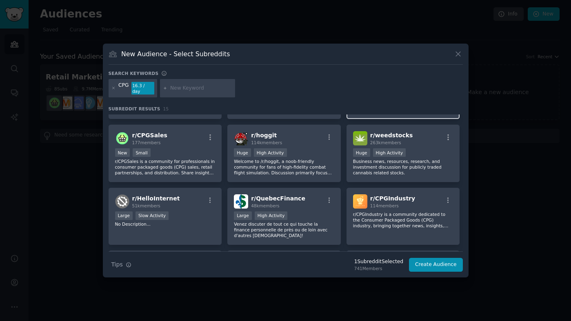
scroll to position [97, 0]
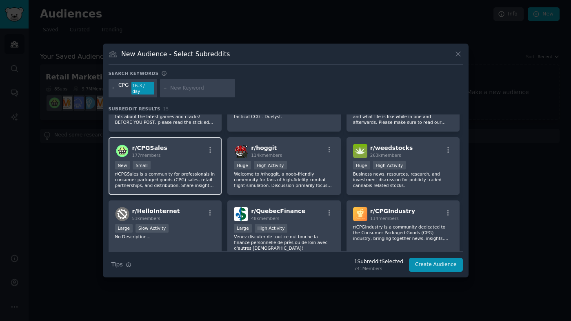
click at [197, 152] on div "r/ CPGSales 177 members" at bounding box center [165, 151] width 100 height 14
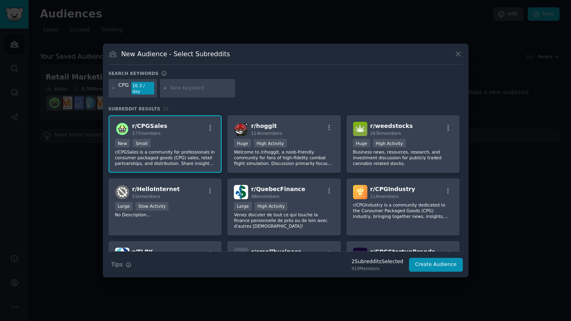
scroll to position [135, 0]
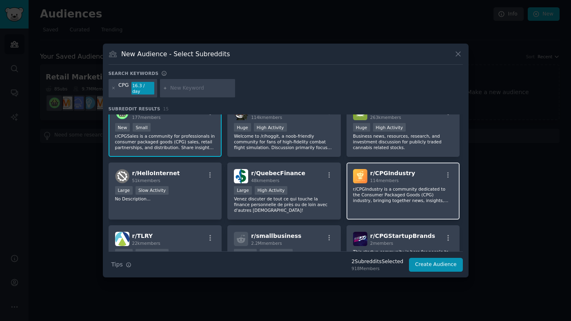
click at [396, 179] on div "114 members" at bounding box center [392, 181] width 45 height 6
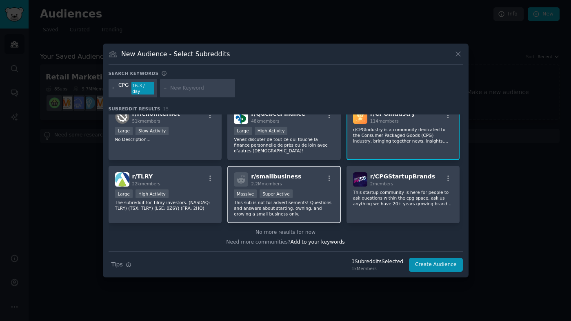
scroll to position [195, 0]
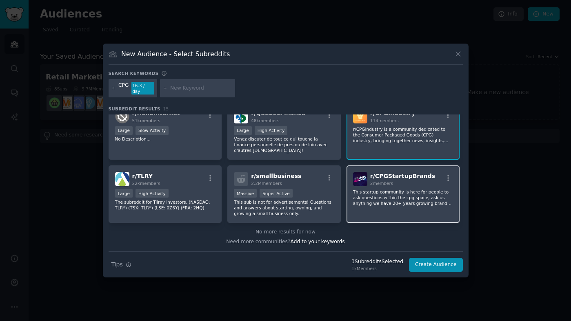
click at [403, 186] on div "r/ CPGStartupBrands 2 members This startup community is here for people to ask …" at bounding box center [402, 195] width 113 height 58
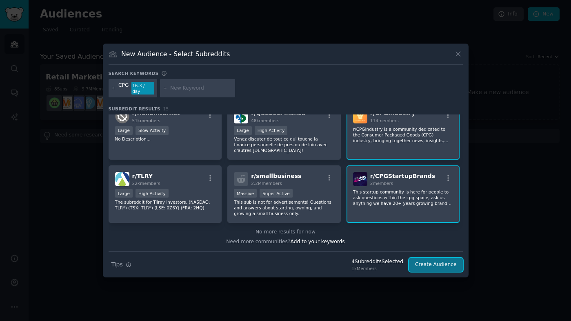
click at [439, 263] on button "Create Audience" at bounding box center [436, 265] width 54 height 14
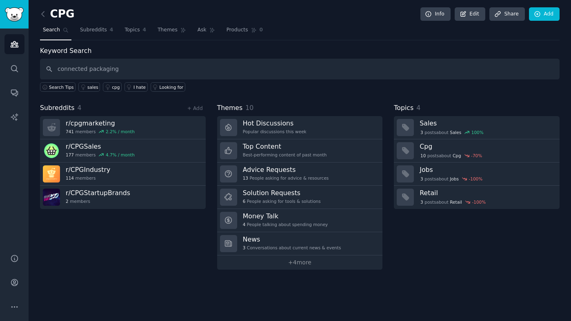
type input "connected packaging"
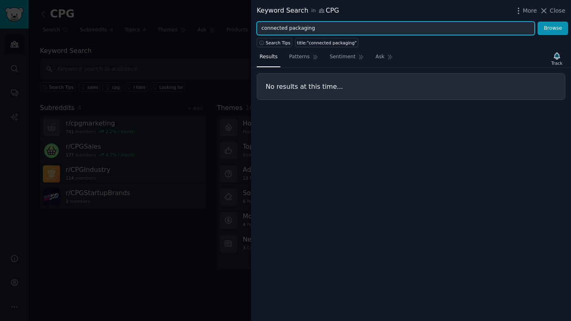
drag, startPoint x: 328, startPoint y: 28, endPoint x: 228, endPoint y: 28, distance: 99.9
click at [228, 28] on div "Keyword Search in CPG More Close connected packaging Browse Search Tips title:"…" at bounding box center [285, 160] width 571 height 321
type input "QR"
click at [537, 22] on button "Browse" at bounding box center [552, 29] width 31 height 14
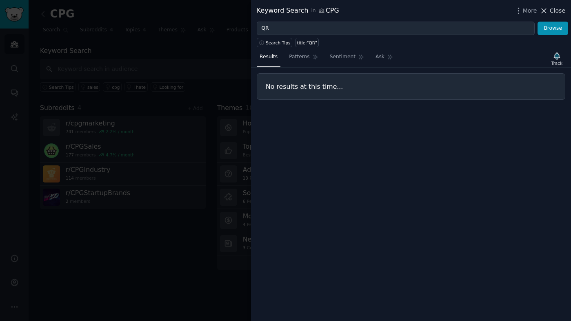
click at [542, 13] on icon at bounding box center [544, 11] width 4 height 4
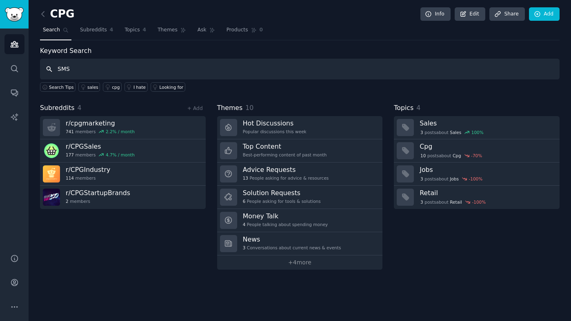
type input "SMS"
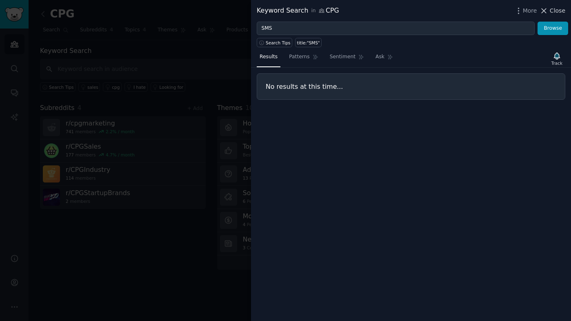
click at [555, 9] on span "Close" at bounding box center [556, 11] width 15 height 9
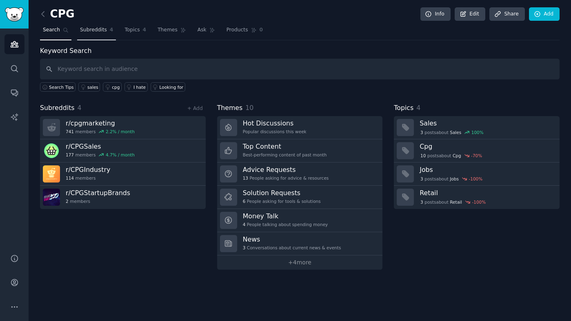
click at [97, 29] on span "Subreddits" at bounding box center [93, 30] width 27 height 7
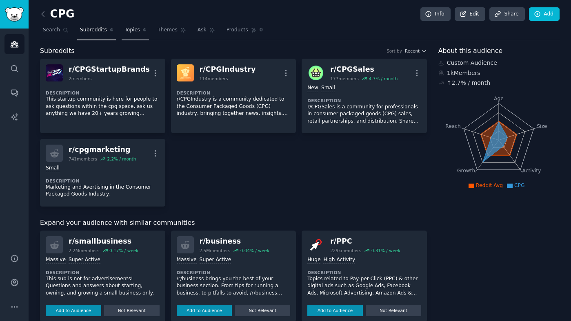
click at [138, 29] on span "Topics" at bounding box center [131, 30] width 15 height 7
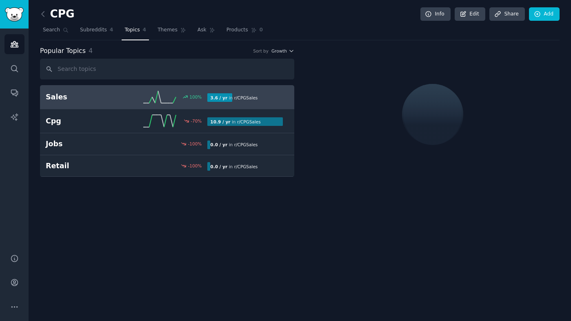
click at [100, 104] on link "Sales 100 % 3.6 / yr in r/ CPGSales" at bounding box center [167, 97] width 254 height 24
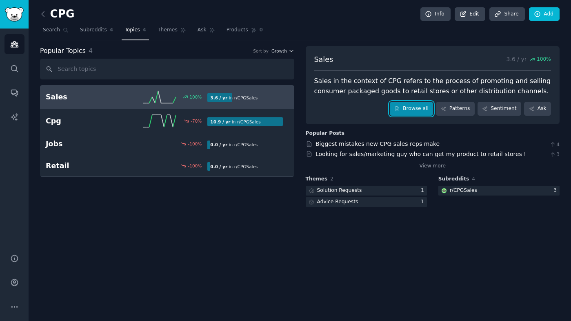
click at [414, 111] on link "Browse all" at bounding box center [411, 109] width 44 height 14
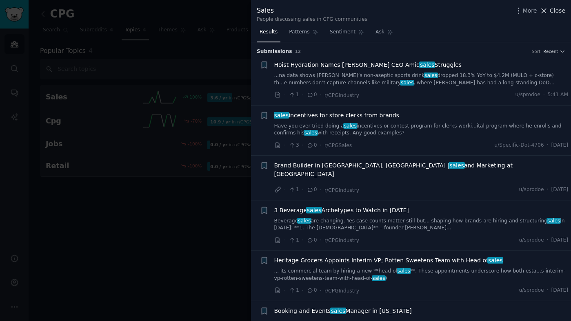
click at [559, 12] on span "Close" at bounding box center [556, 11] width 15 height 9
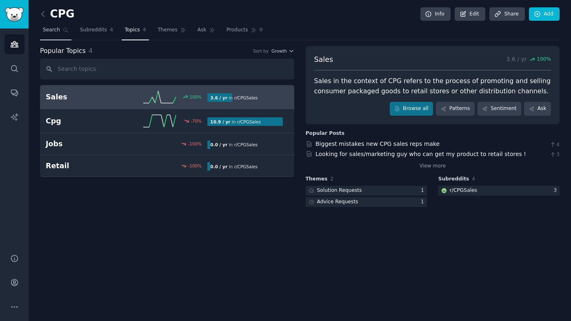
click at [49, 32] on span "Search" at bounding box center [51, 30] width 17 height 7
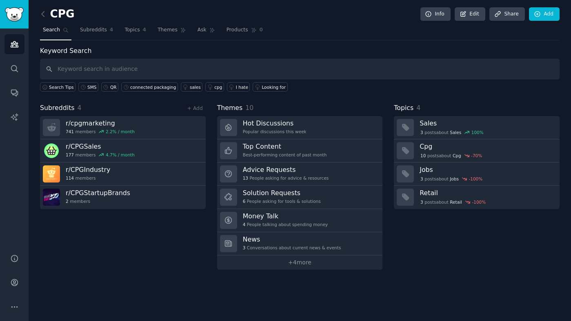
type input "e"
type input "measuring retail sales"
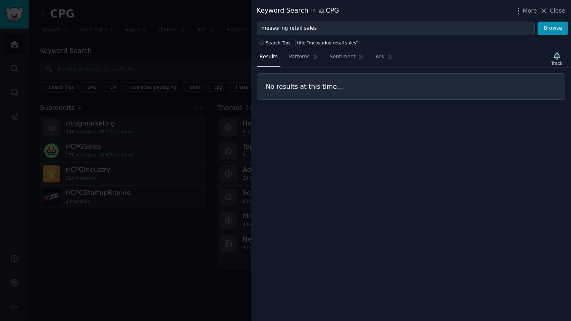
click at [561, 4] on div "Keyword Search in CPG More Close" at bounding box center [411, 11] width 320 height 22
click at [560, 8] on span "Close" at bounding box center [556, 11] width 15 height 9
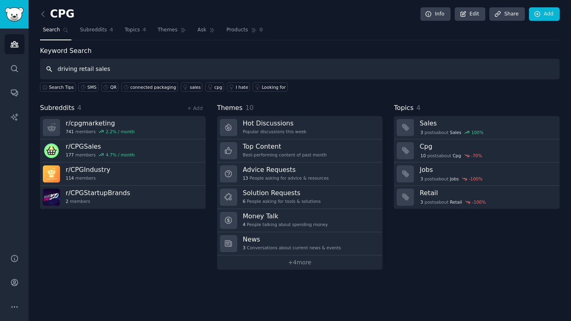
type input "driving retail sales"
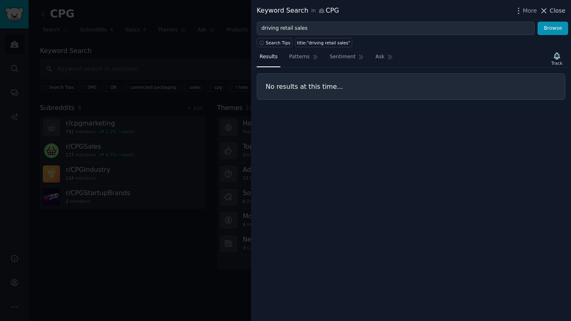
click at [541, 9] on icon at bounding box center [543, 11] width 9 height 9
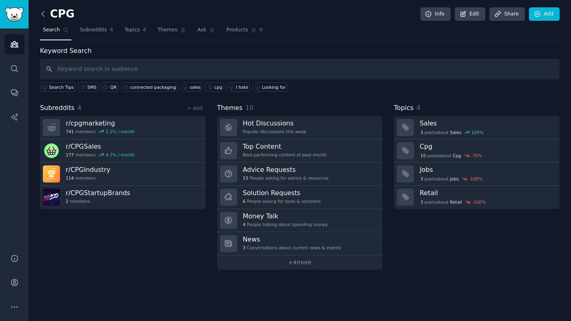
click at [43, 17] on icon at bounding box center [43, 14] width 9 height 9
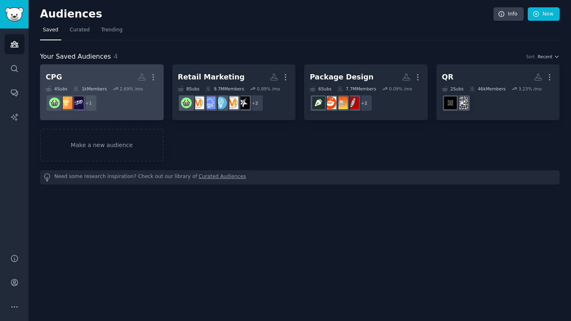
click at [111, 81] on h2 "CPG More" at bounding box center [102, 77] width 112 height 14
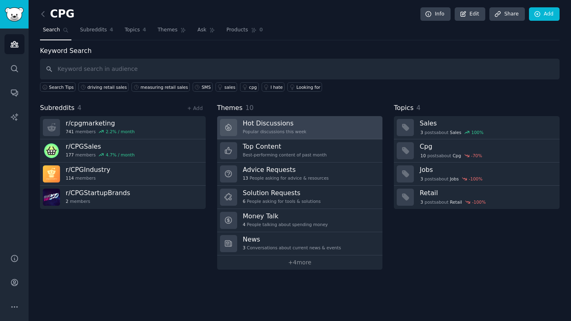
click at [312, 123] on link "Hot Discussions Popular discussions this week" at bounding box center [300, 127] width 166 height 23
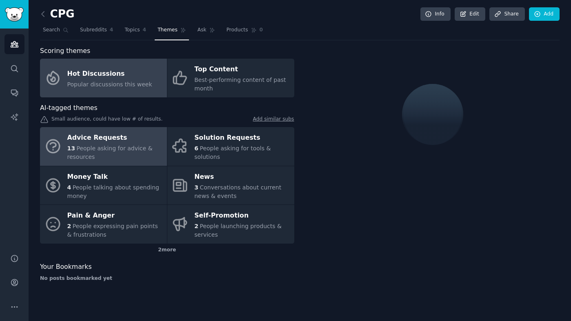
click at [122, 136] on div "Advice Requests" at bounding box center [114, 138] width 95 height 13
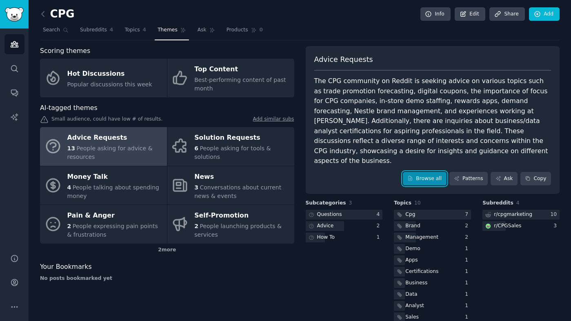
click at [426, 172] on link "Browse all" at bounding box center [425, 179] width 44 height 14
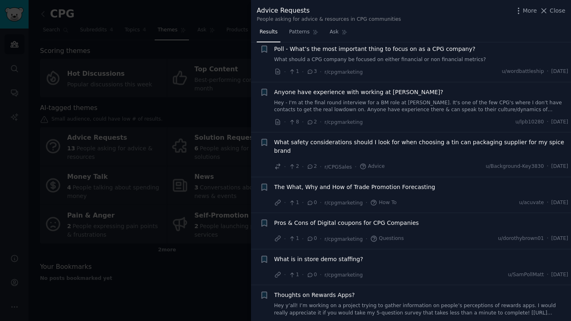
scroll to position [276, 0]
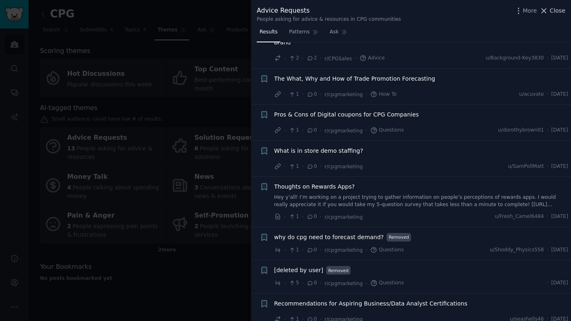
click at [548, 12] on icon at bounding box center [543, 11] width 9 height 9
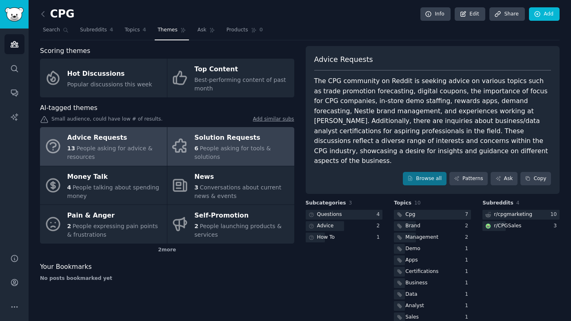
click at [207, 135] on div "Solution Requests" at bounding box center [241, 138] width 95 height 13
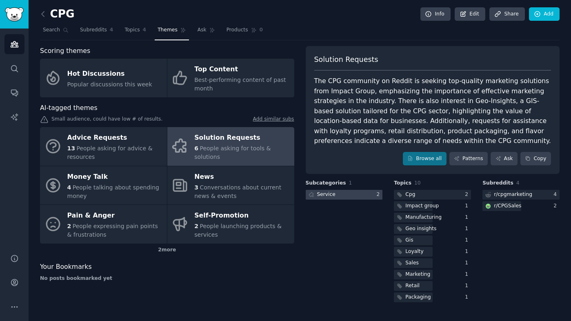
click at [362, 195] on div at bounding box center [343, 195] width 77 height 10
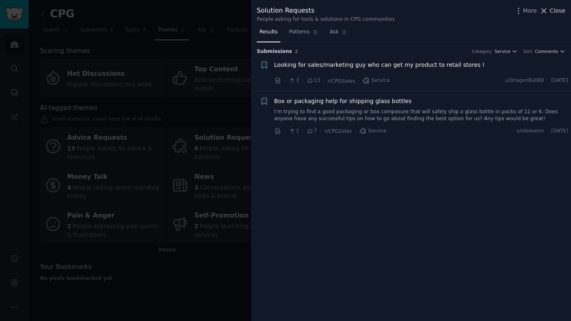
click at [550, 13] on span "Close" at bounding box center [556, 11] width 15 height 9
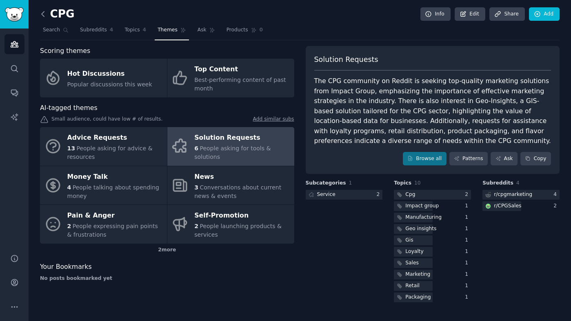
click at [45, 11] on icon at bounding box center [43, 14] width 9 height 9
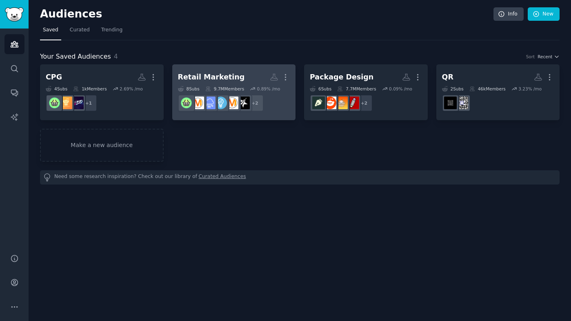
click at [236, 77] on h2 "Retail Marketing Custom Audience More" at bounding box center [234, 77] width 112 height 14
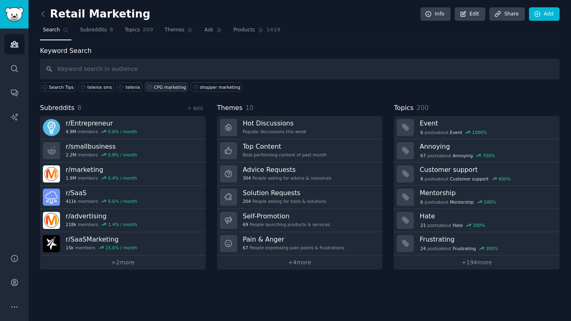
click at [167, 88] on div "CPG marketing" at bounding box center [170, 87] width 32 height 6
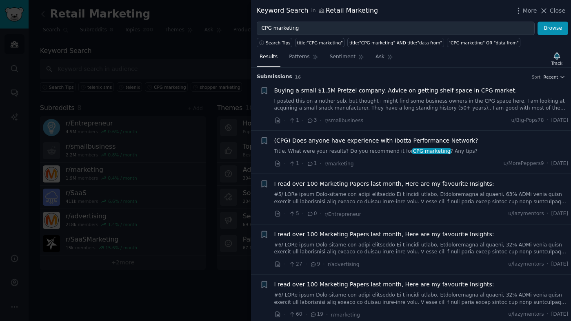
click at [407, 146] on div "(CPG) Does anyone have experience with Ibotta Performance Network? Title. What …" at bounding box center [421, 146] width 294 height 19
click at [407, 141] on span "(CPG) Does anyone have experience with Ibotta Performance Network?" at bounding box center [376, 141] width 204 height 9
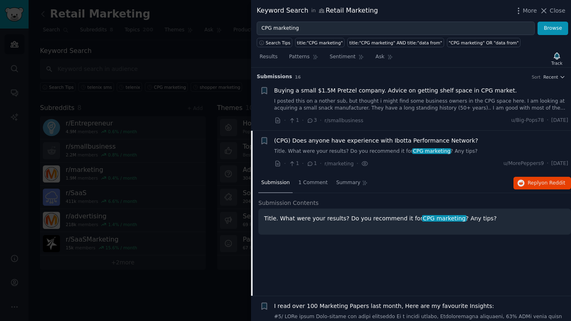
scroll to position [63, 0]
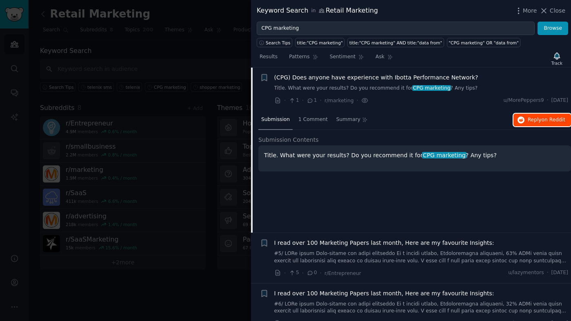
click at [528, 120] on span "Reply on Reddit" at bounding box center [546, 120] width 38 height 7
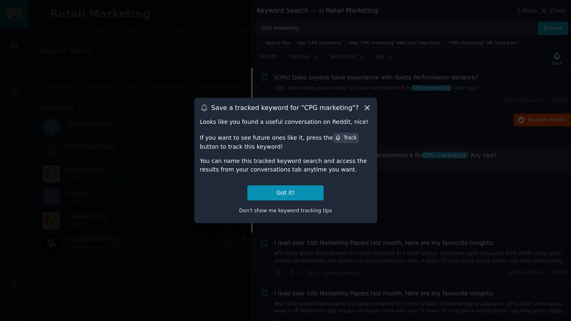
click at [366, 111] on icon at bounding box center [367, 108] width 9 height 9
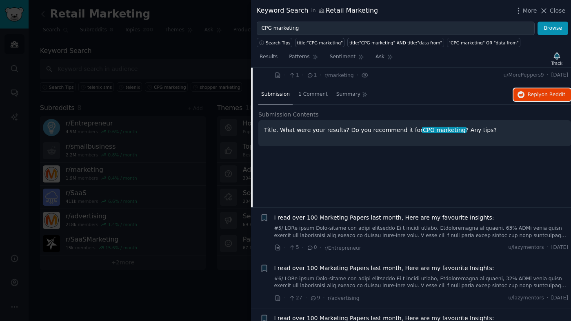
scroll to position [0, 0]
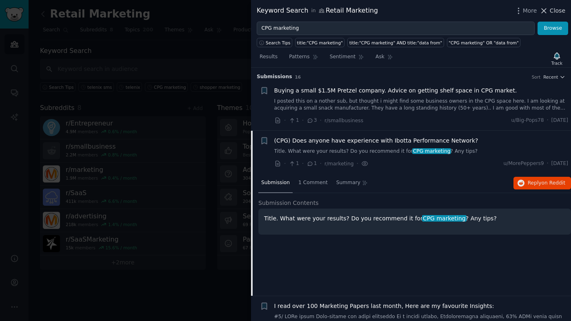
click at [546, 11] on icon at bounding box center [543, 11] width 9 height 9
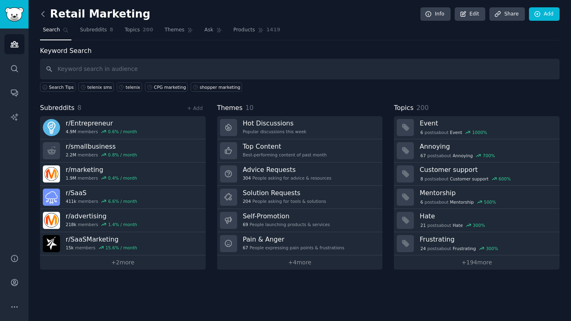
click at [46, 14] on icon at bounding box center [43, 14] width 9 height 9
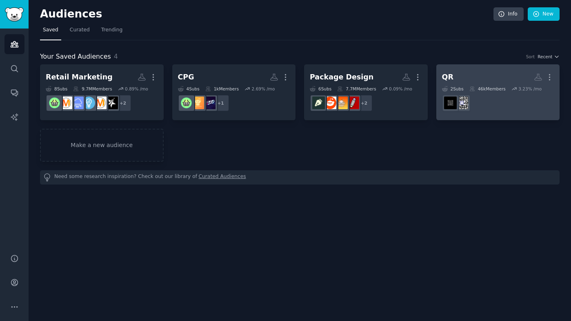
click at [449, 77] on div "QR" at bounding box center [447, 77] width 11 height 10
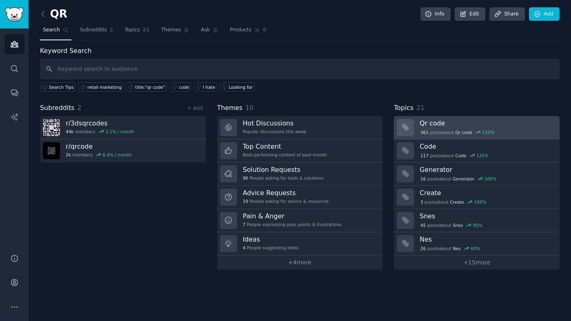
click at [439, 122] on h3 "Qr code" at bounding box center [486, 123] width 134 height 9
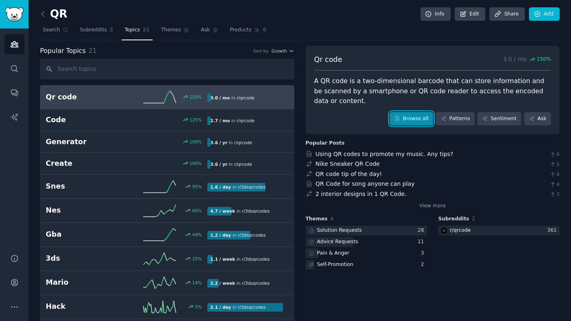
click at [425, 119] on link "Browse all" at bounding box center [411, 119] width 44 height 14
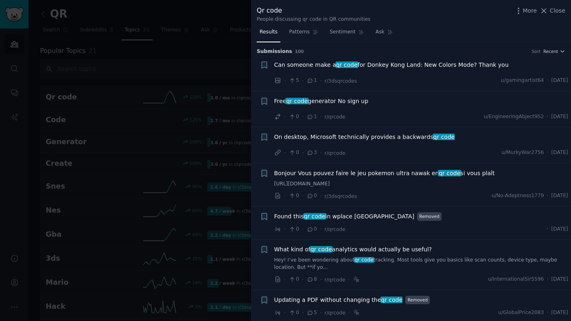
click at [330, 102] on span "Free qr code generator No sign up" at bounding box center [321, 101] width 94 height 9
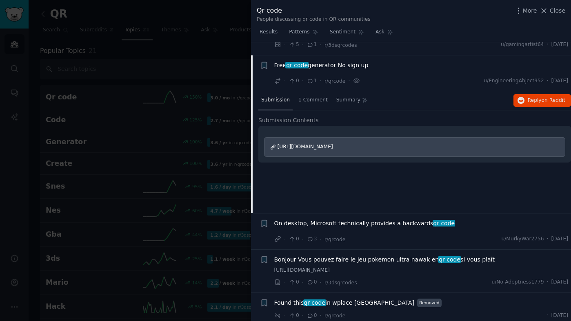
scroll to position [49, 0]
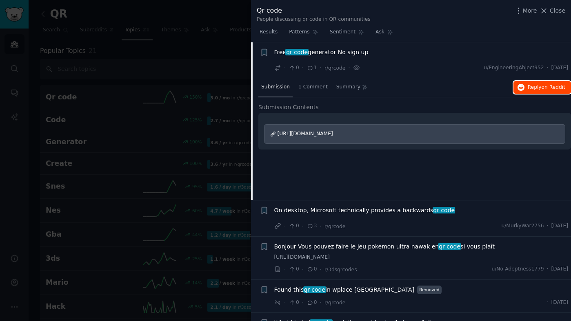
click at [532, 86] on span "Reply on Reddit" at bounding box center [546, 87] width 38 height 7
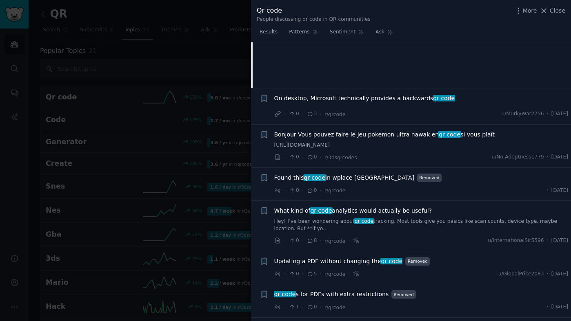
scroll to position [162, 0]
click at [383, 208] on span "What kind of qr code analytics would actually be useful?" at bounding box center [353, 210] width 158 height 9
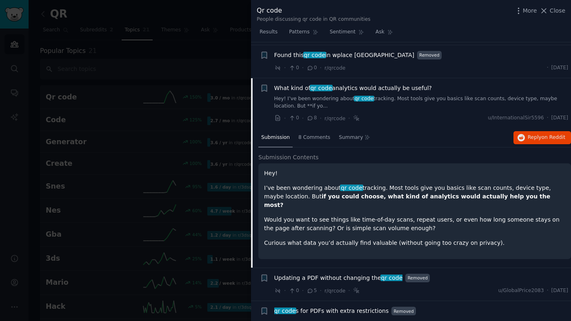
scroll to position [198, 0]
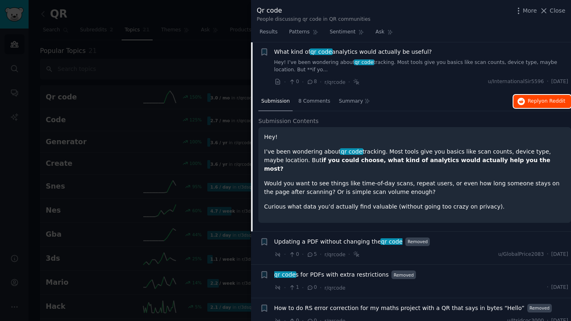
click at [527, 106] on button "Reply on Reddit" at bounding box center [542, 101] width 58 height 13
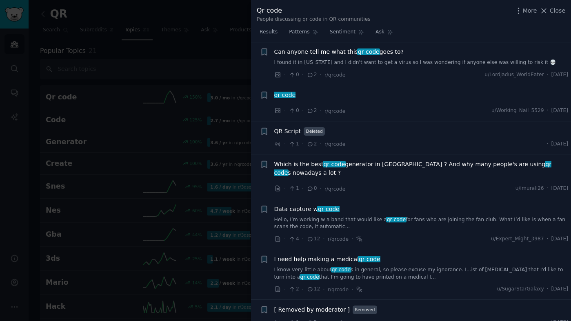
scroll to position [496, 0]
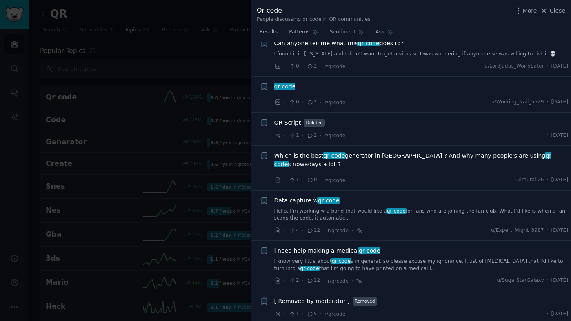
click at [295, 197] on span "Data capture w qr code" at bounding box center [306, 201] width 65 height 9
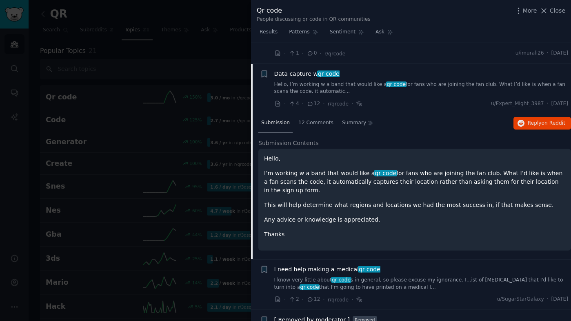
scroll to position [496, 0]
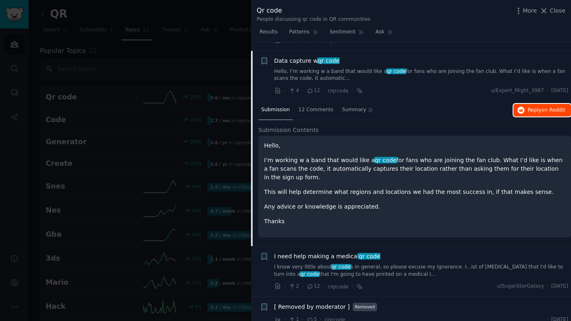
click at [551, 107] on span "on Reddit" at bounding box center [553, 110] width 24 height 6
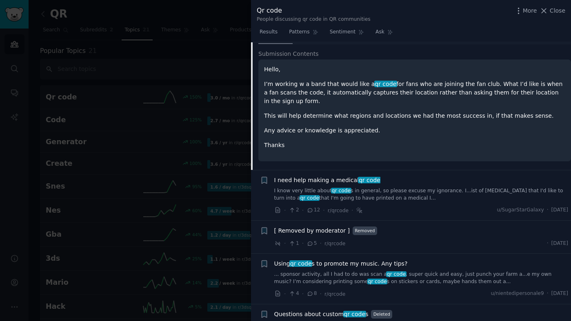
scroll to position [573, 0]
click at [323, 170] on li "+ I need help making a medical qr code I know very little about qr code s in ge…" at bounding box center [411, 195] width 320 height 50
click at [336, 175] on span "I need help making a medical qr code" at bounding box center [327, 179] width 106 height 9
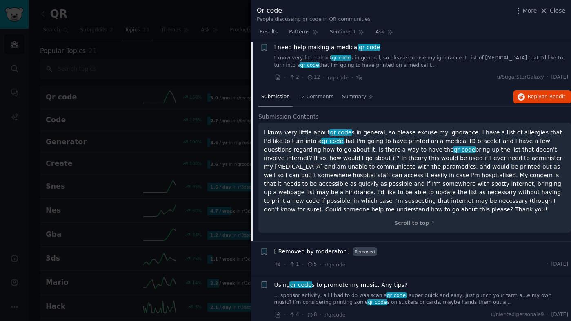
scroll to position [623, 0]
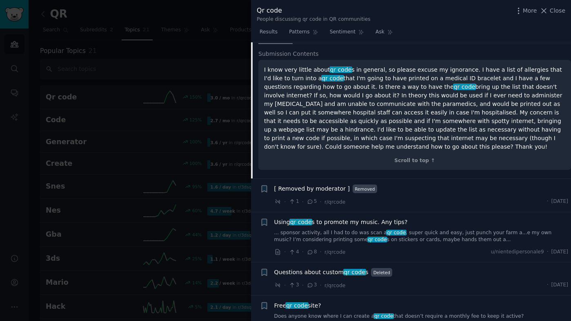
click at [377, 218] on span "Using qr code s to promote my music. Any tips?" at bounding box center [340, 222] width 133 height 9
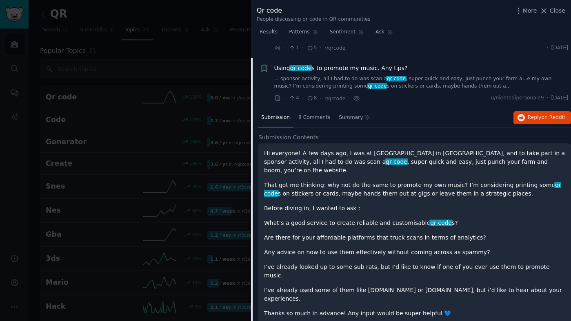
scroll to position [631, 0]
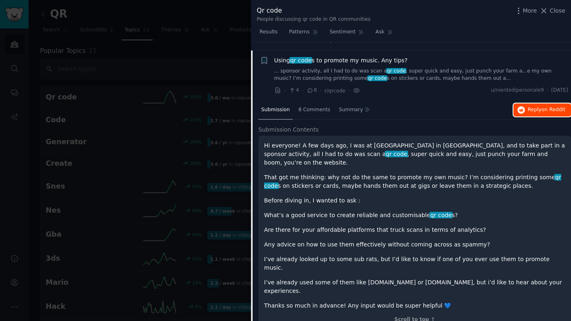
click at [544, 107] on span "on Reddit" at bounding box center [553, 110] width 24 height 6
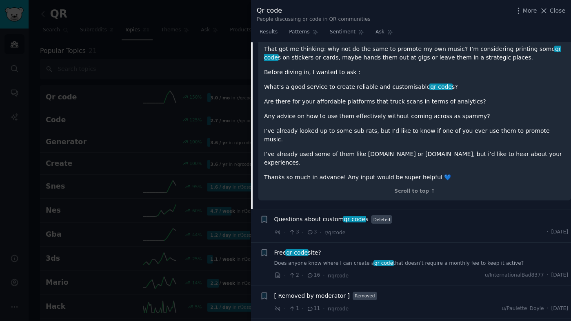
click at [323, 215] on span "Questions about custom qr code s" at bounding box center [321, 219] width 94 height 9
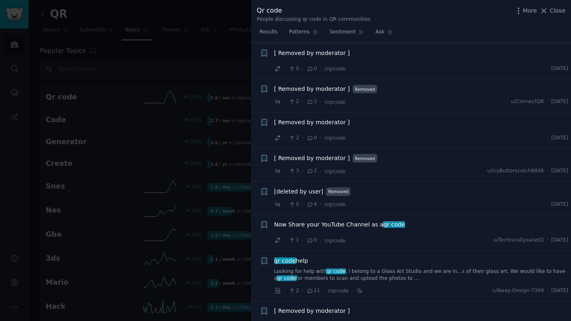
scroll to position [1097, 0]
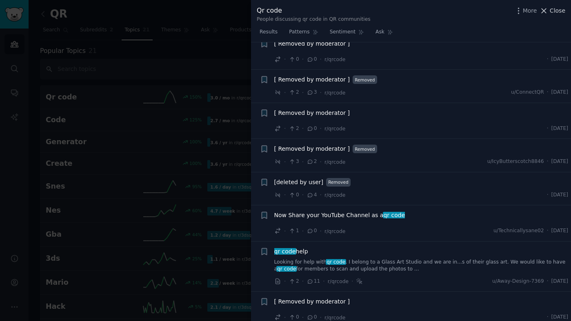
click at [547, 9] on icon at bounding box center [543, 11] width 9 height 9
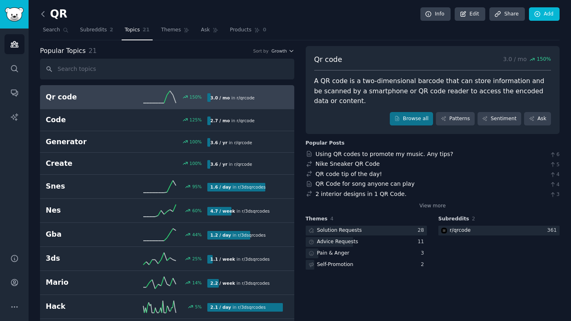
click at [44, 11] on icon at bounding box center [43, 14] width 9 height 9
